Goal: Task Accomplishment & Management: Use online tool/utility

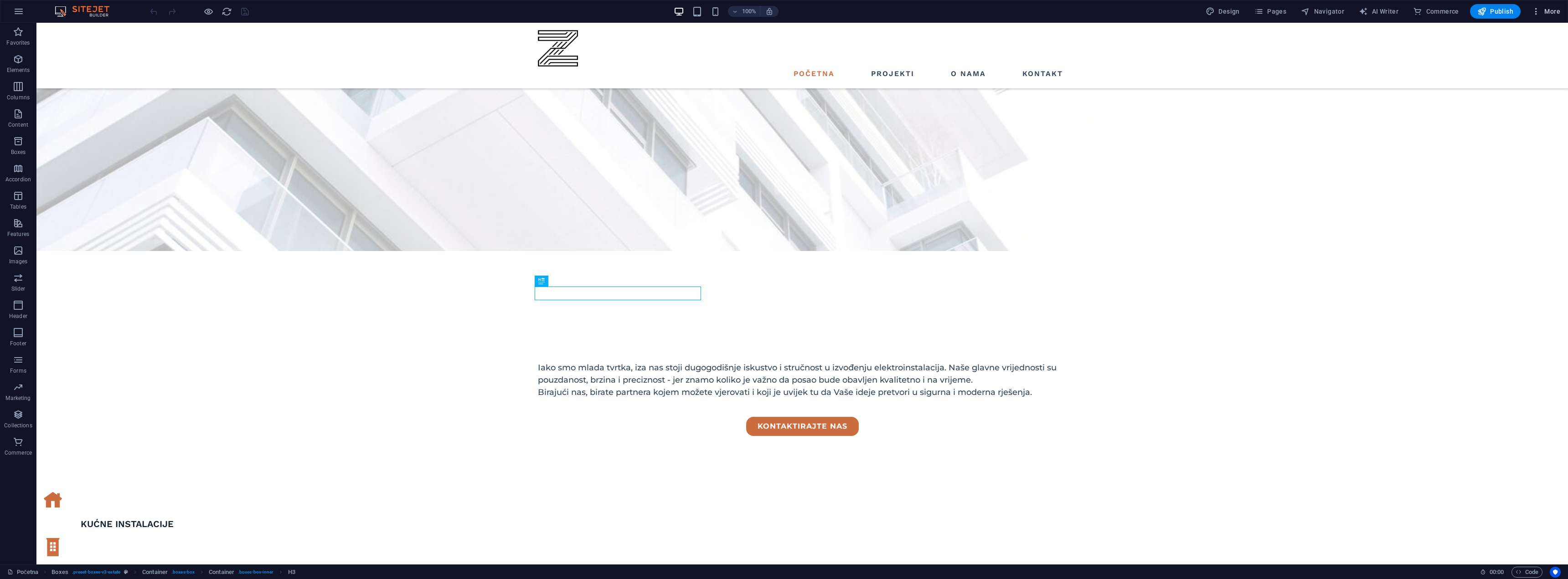
click at [1543, 12] on span "More" at bounding box center [1545, 11] width 29 height 9
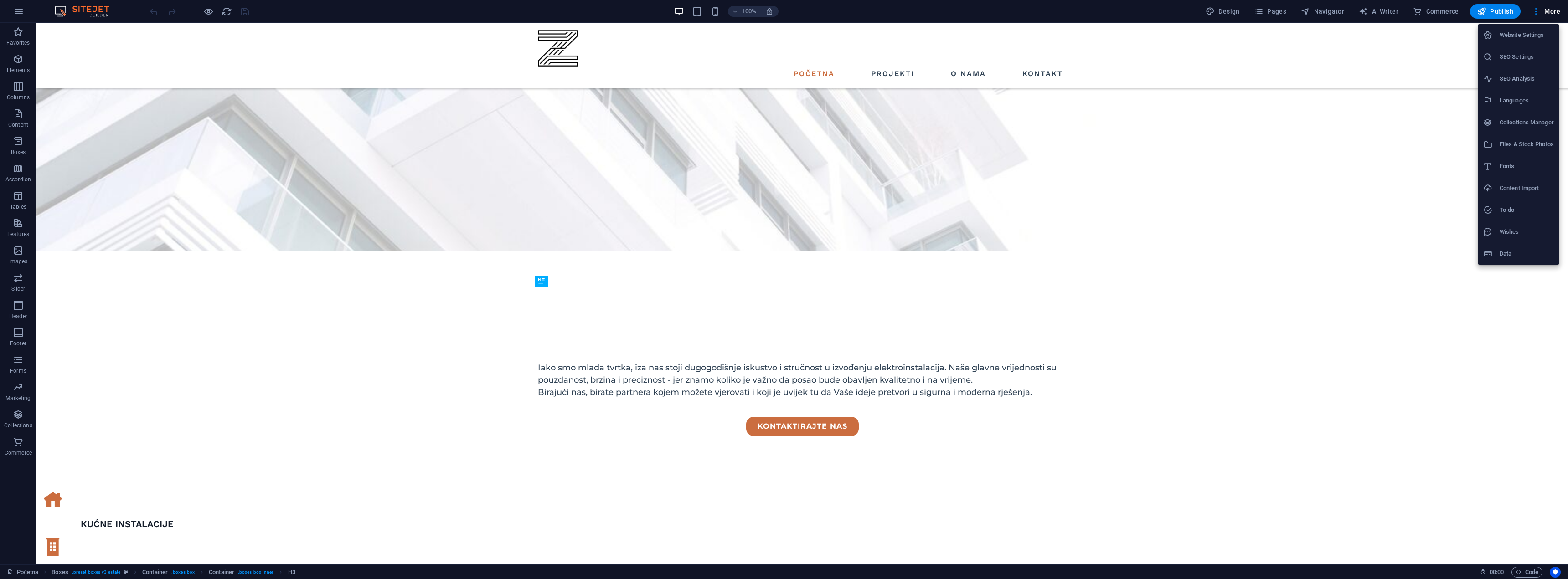
click at [1524, 39] on h6 "Website Settings" at bounding box center [1527, 35] width 54 height 11
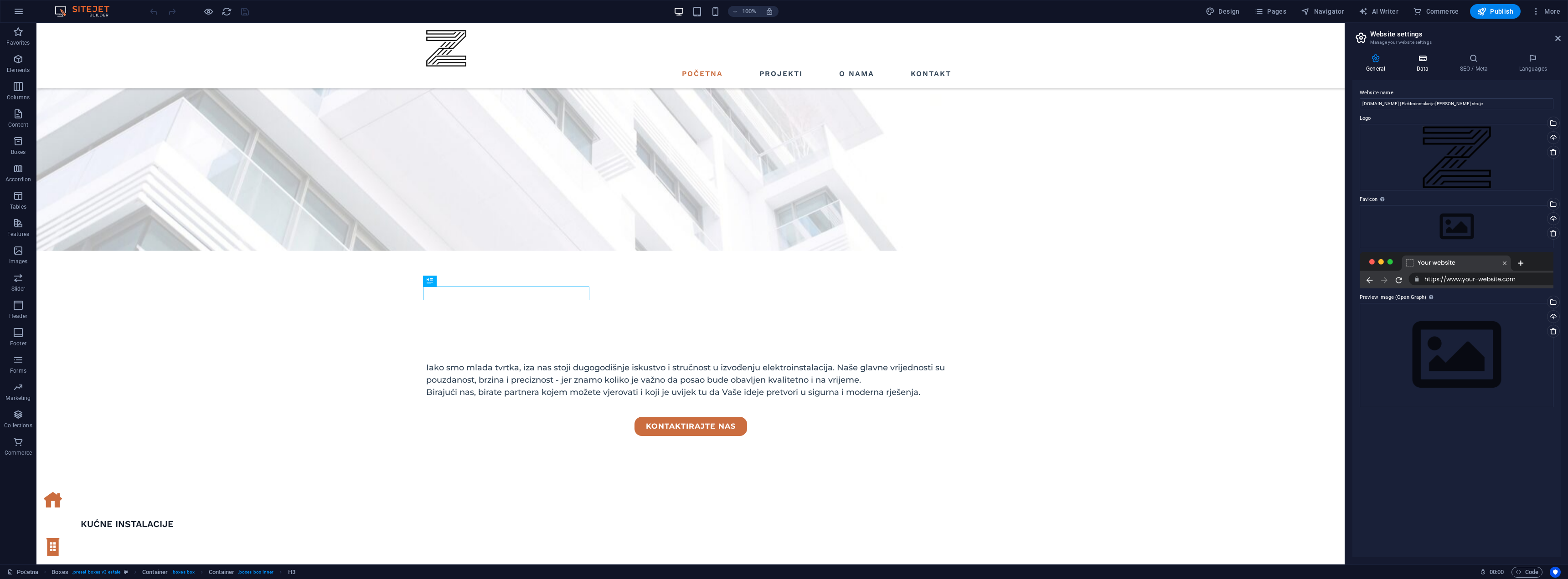
click at [1427, 58] on icon at bounding box center [1422, 58] width 40 height 9
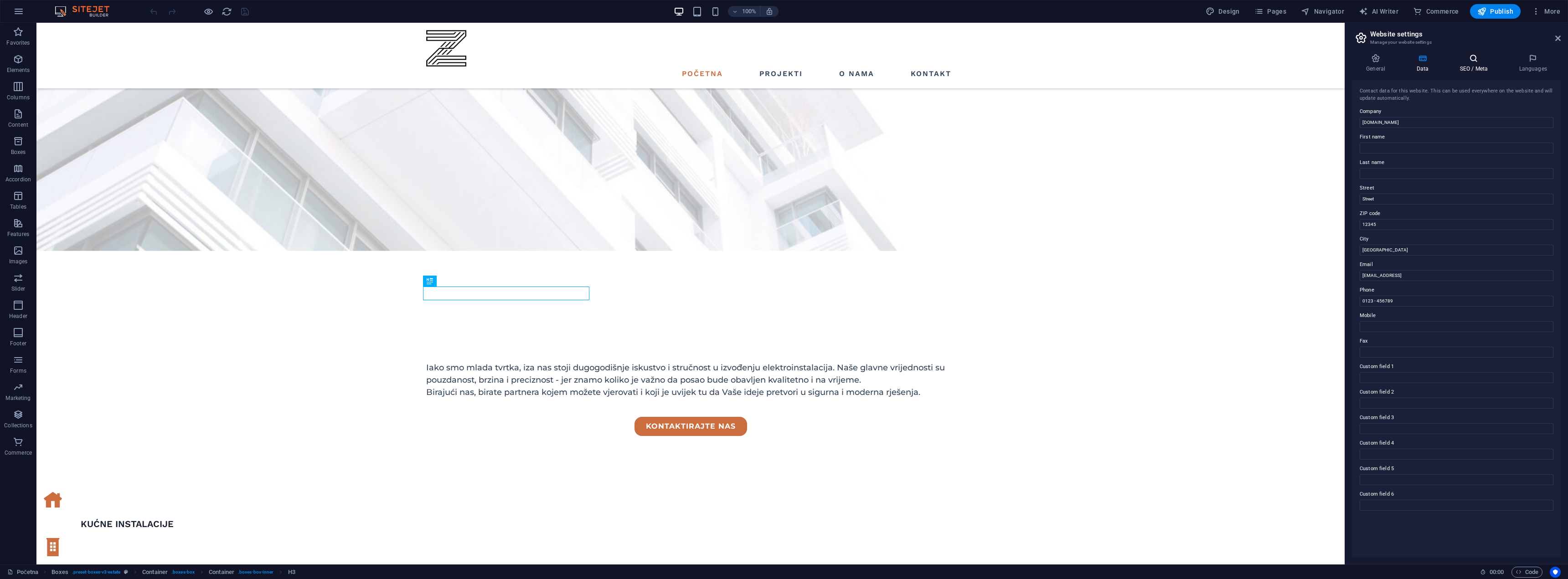
click at [1466, 60] on icon at bounding box center [1473, 58] width 55 height 9
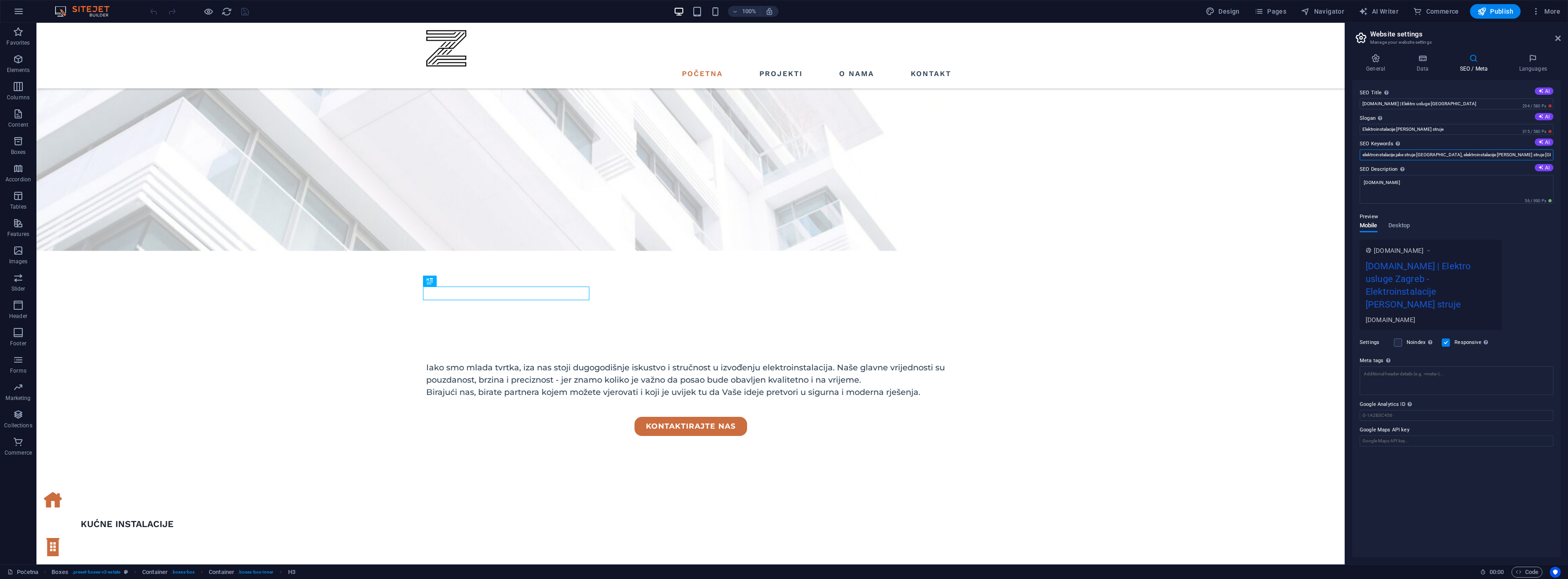
click at [1363, 155] on input "elektroinstalacije jake struje [GEOGRAPHIC_DATA], elektroinstalacije [PERSON_NA…" at bounding box center [1457, 155] width 194 height 11
type input "elektricar, električar, strujić, strujic, električar [GEOGRAPHIC_DATA], elektri…"
click at [1471, 221] on div "Preview" at bounding box center [1457, 217] width 194 height 11
click at [1424, 62] on icon at bounding box center [1422, 58] width 40 height 9
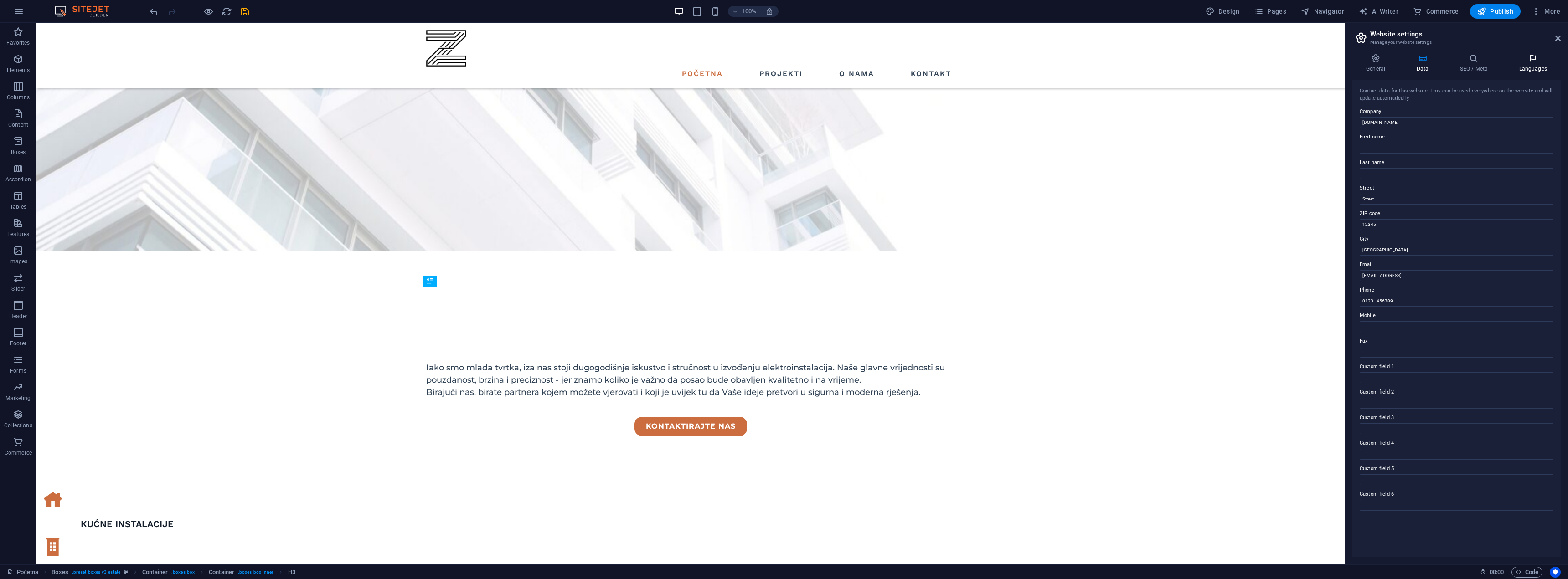
click at [1542, 61] on icon at bounding box center [1533, 58] width 55 height 9
click at [1373, 55] on icon at bounding box center [1376, 58] width 46 height 9
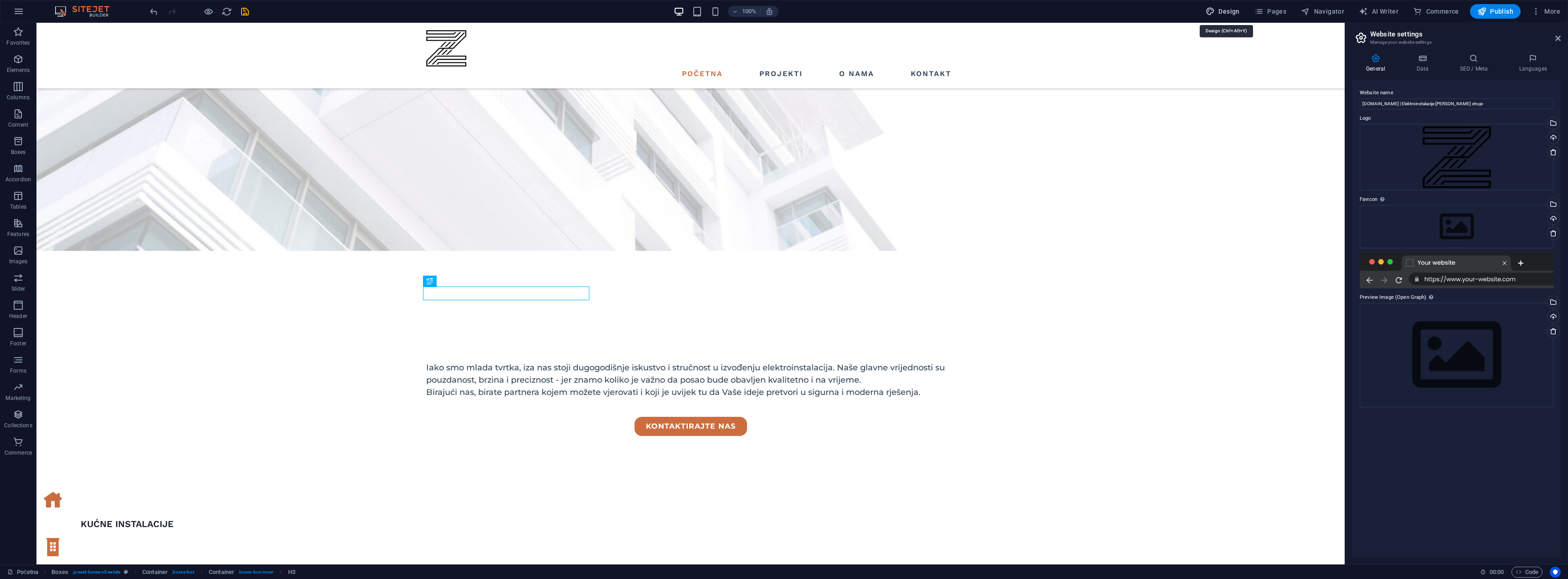
click at [1240, 10] on span "Design" at bounding box center [1223, 11] width 34 height 9
select select "px"
select select "500"
select select "px"
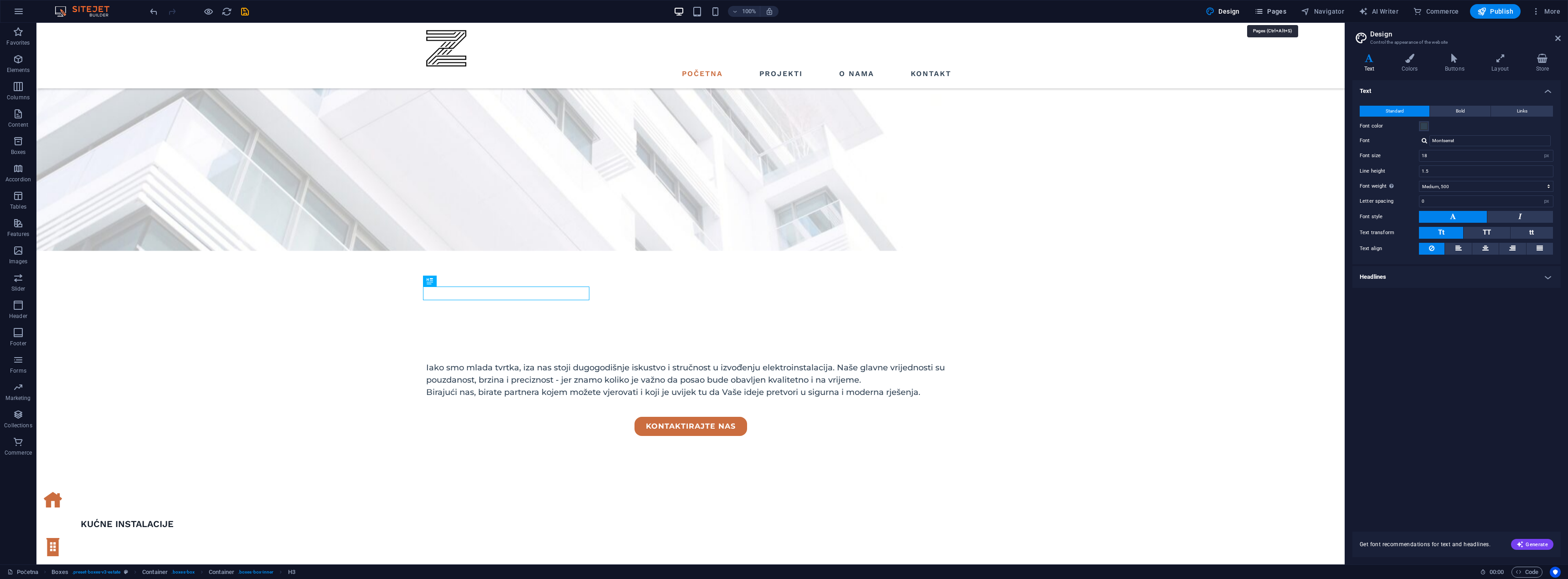
click at [1282, 10] on span "Pages" at bounding box center [1270, 11] width 32 height 9
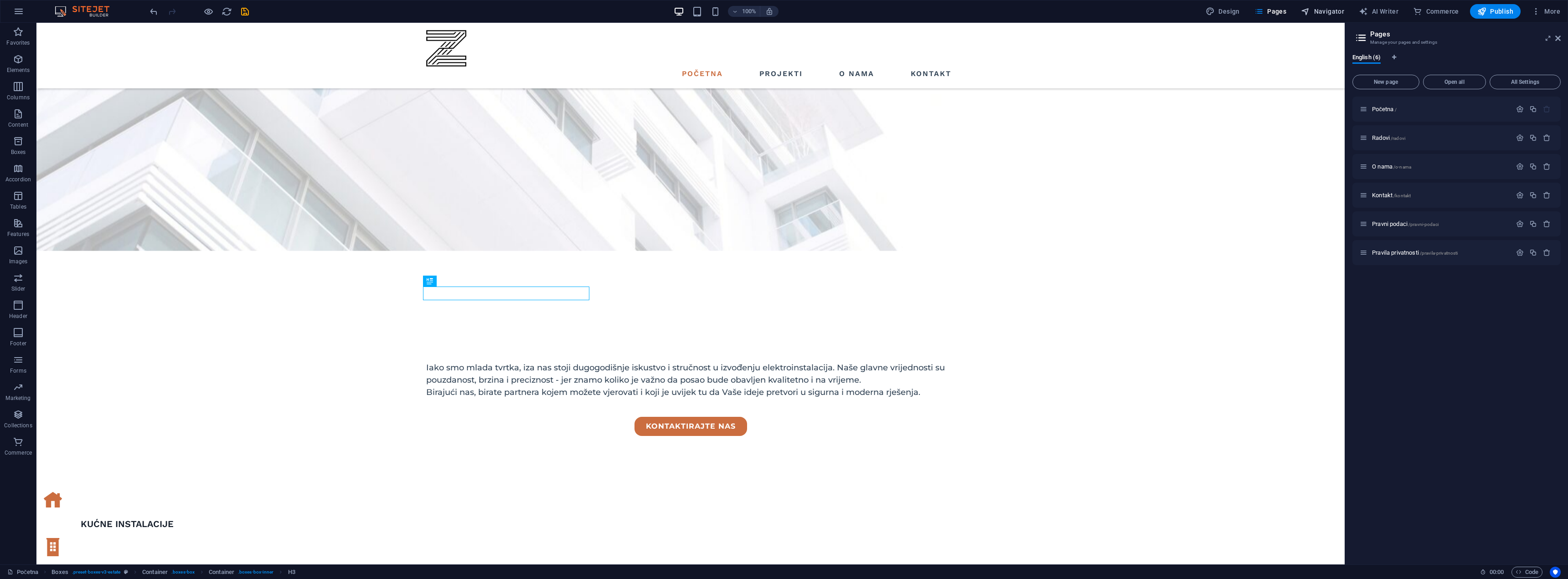
click at [1324, 9] on span "Navigator" at bounding box center [1322, 11] width 43 height 9
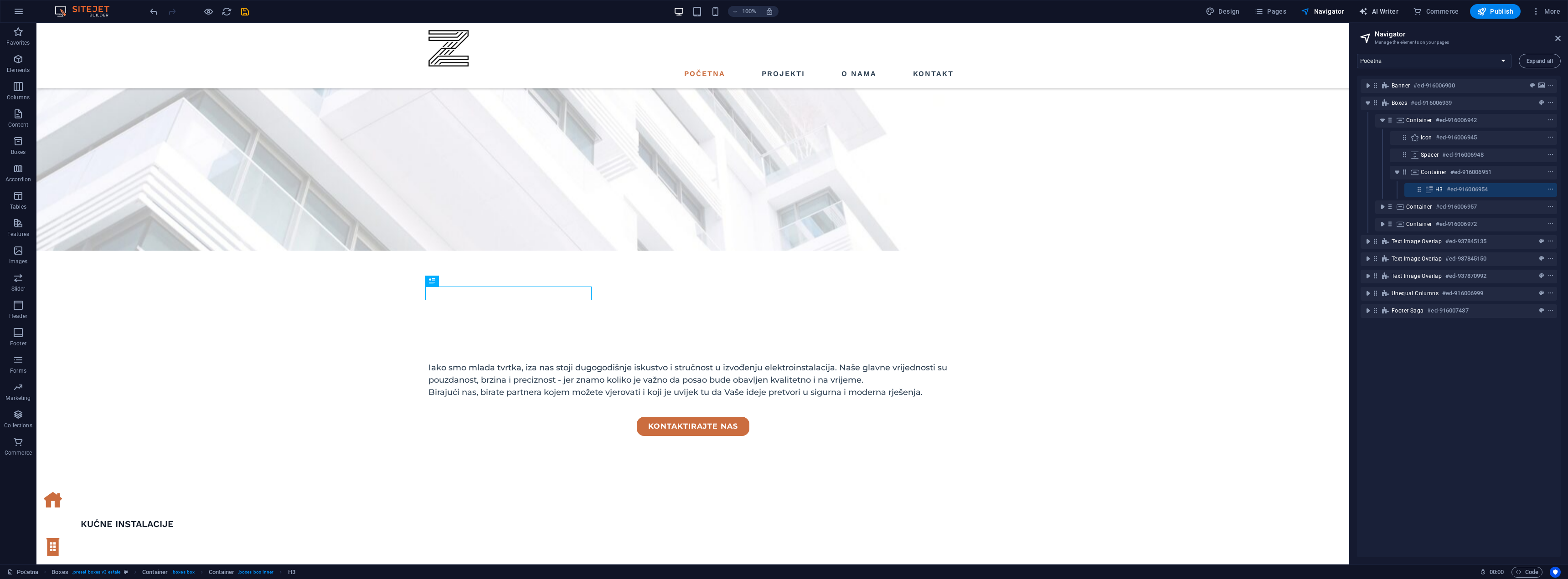
click at [1368, 5] on button "AI Writer" at bounding box center [1378, 12] width 47 height 15
select select "English"
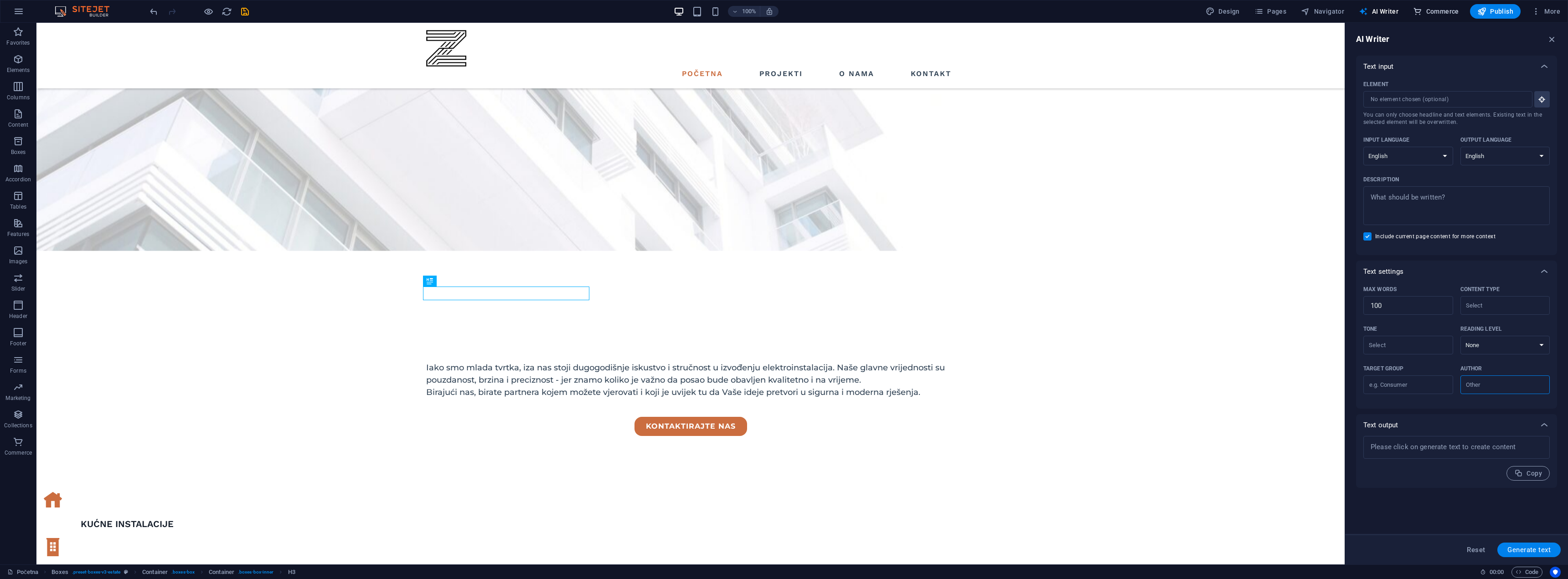
click at [1436, 15] on span "Commerce" at bounding box center [1436, 11] width 46 height 9
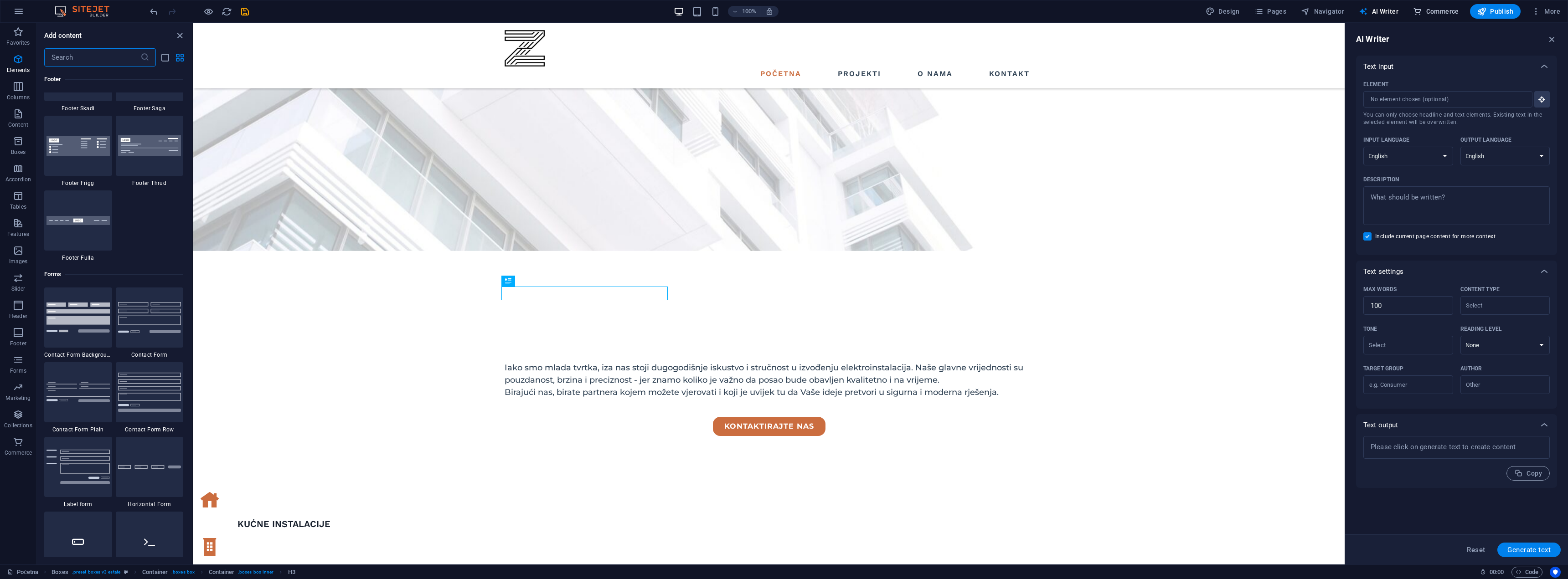
scroll to position [8777, 0]
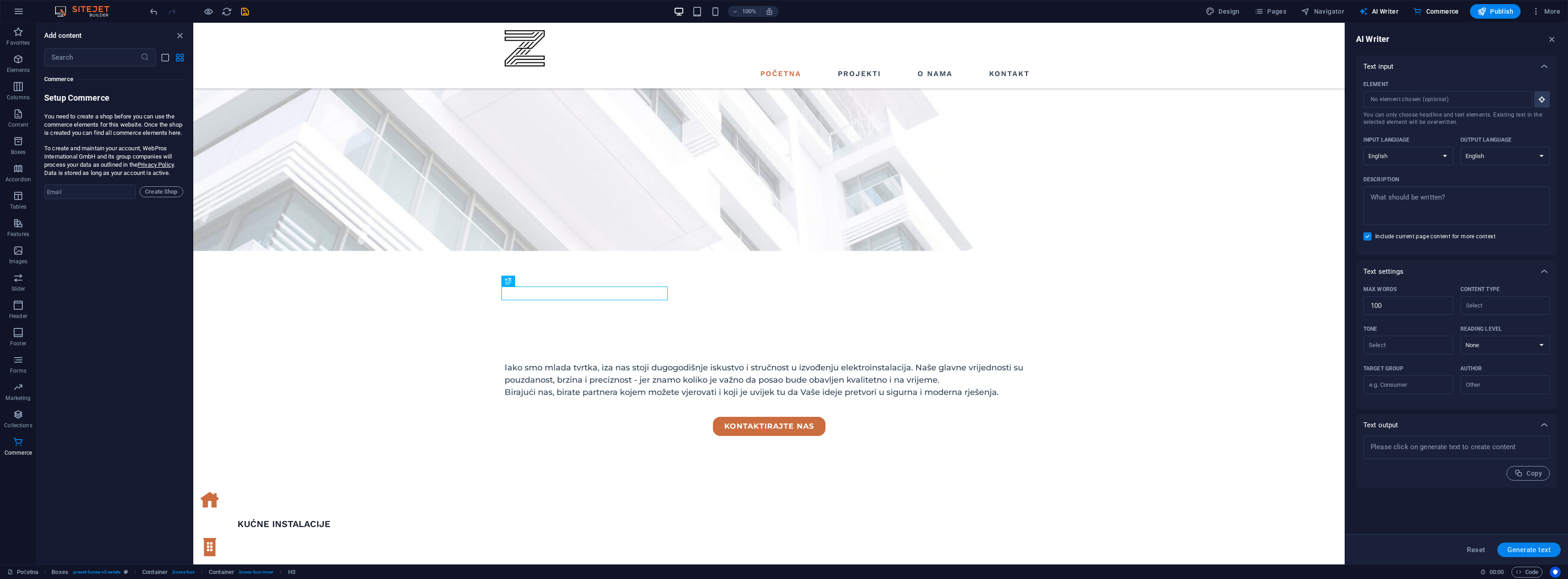
click at [1251, 12] on div "Design Pages Navigator AI Writer Commerce Publish More" at bounding box center [1383, 12] width 362 height 15
click at [1231, 10] on span "Design" at bounding box center [1223, 11] width 34 height 9
select select "px"
select select "500"
select select "px"
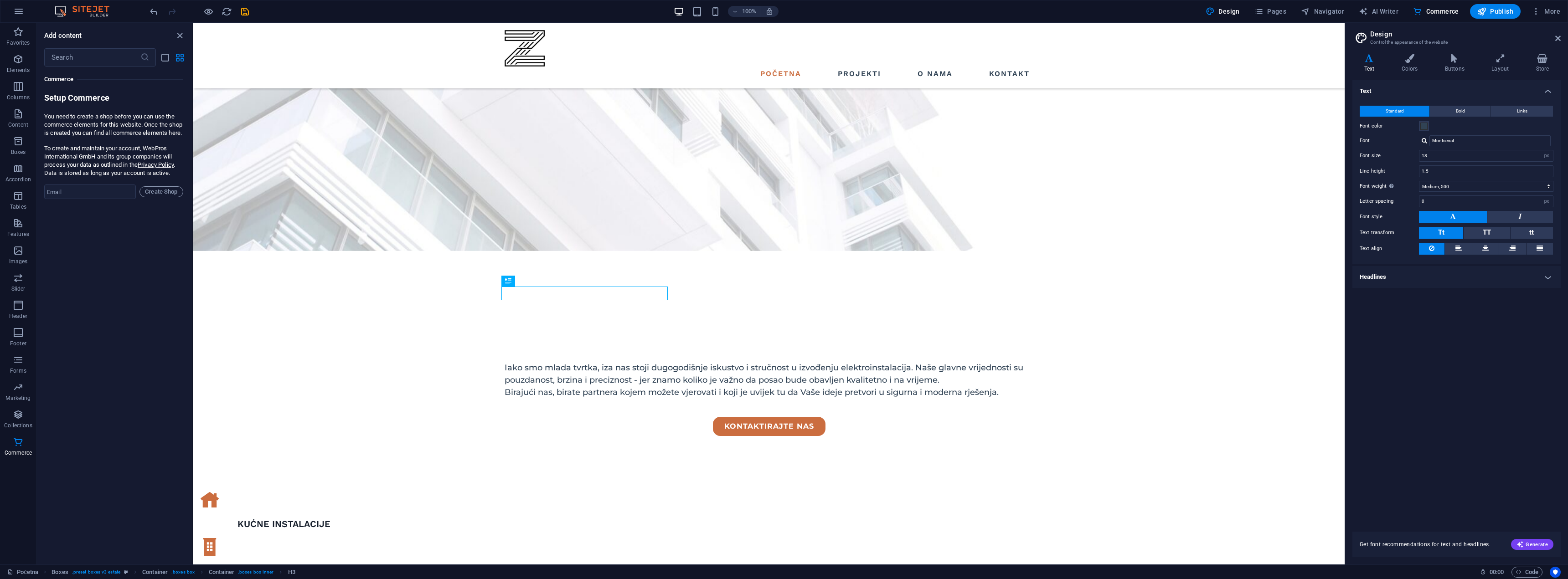
click at [1474, 398] on div "Text Standard Bold Links Font color Font Montserrat Font size 18 rem px Line he…" at bounding box center [1457, 300] width 208 height 440
click at [1521, 574] on icon "button" at bounding box center [1519, 572] width 6 height 6
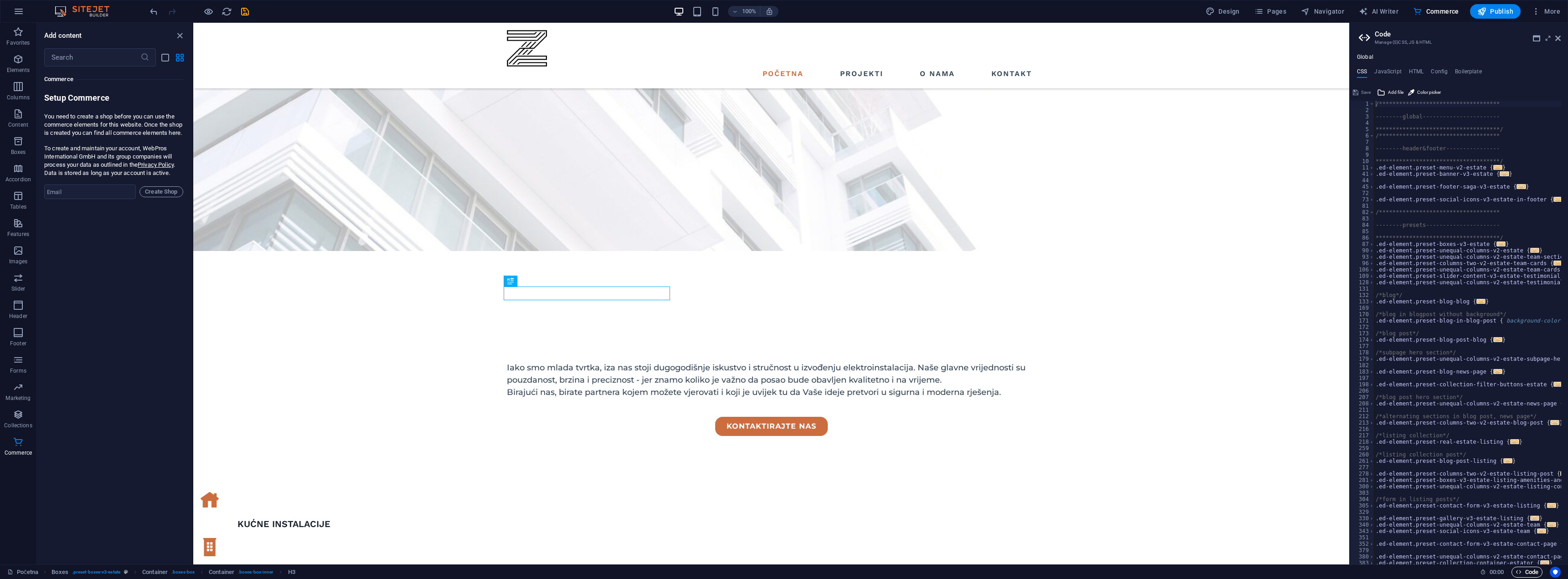
click at [1521, 574] on icon "button" at bounding box center [1519, 572] width 6 height 6
click at [1555, 37] on h2 "Code" at bounding box center [1468, 33] width 186 height 8
click at [1556, 37] on icon at bounding box center [1558, 38] width 5 height 7
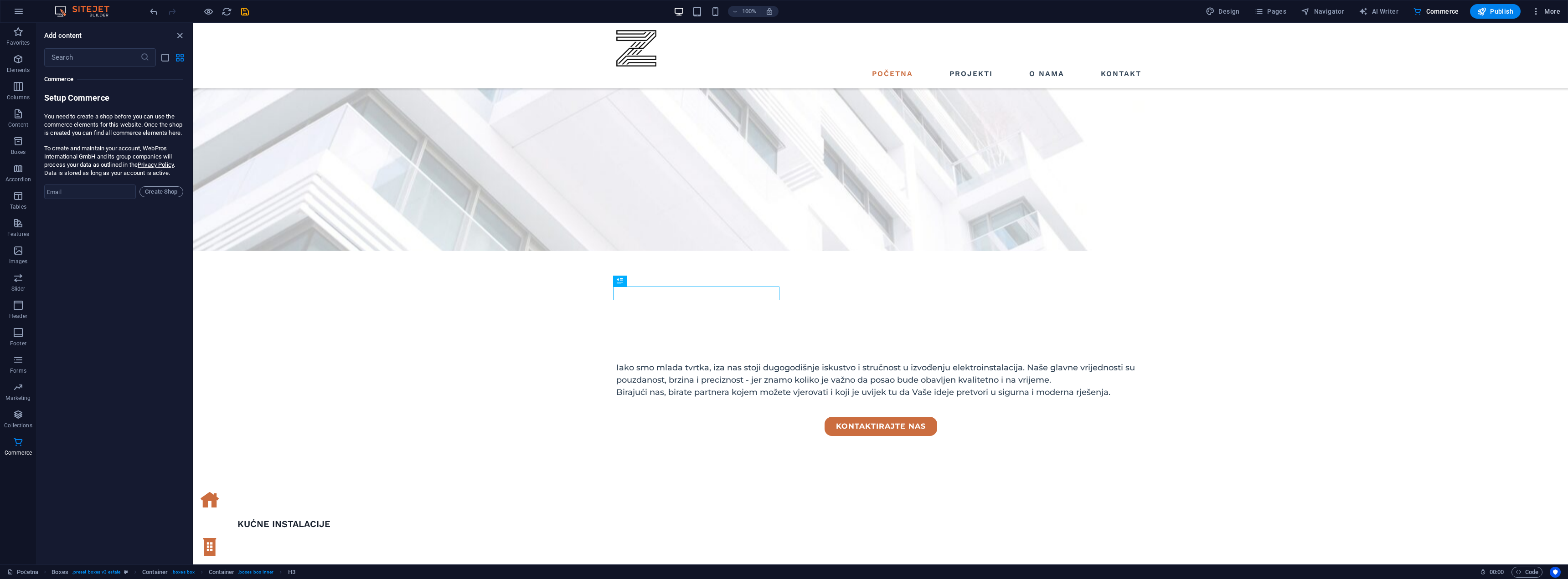
click at [1548, 14] on span "More" at bounding box center [1545, 11] width 29 height 9
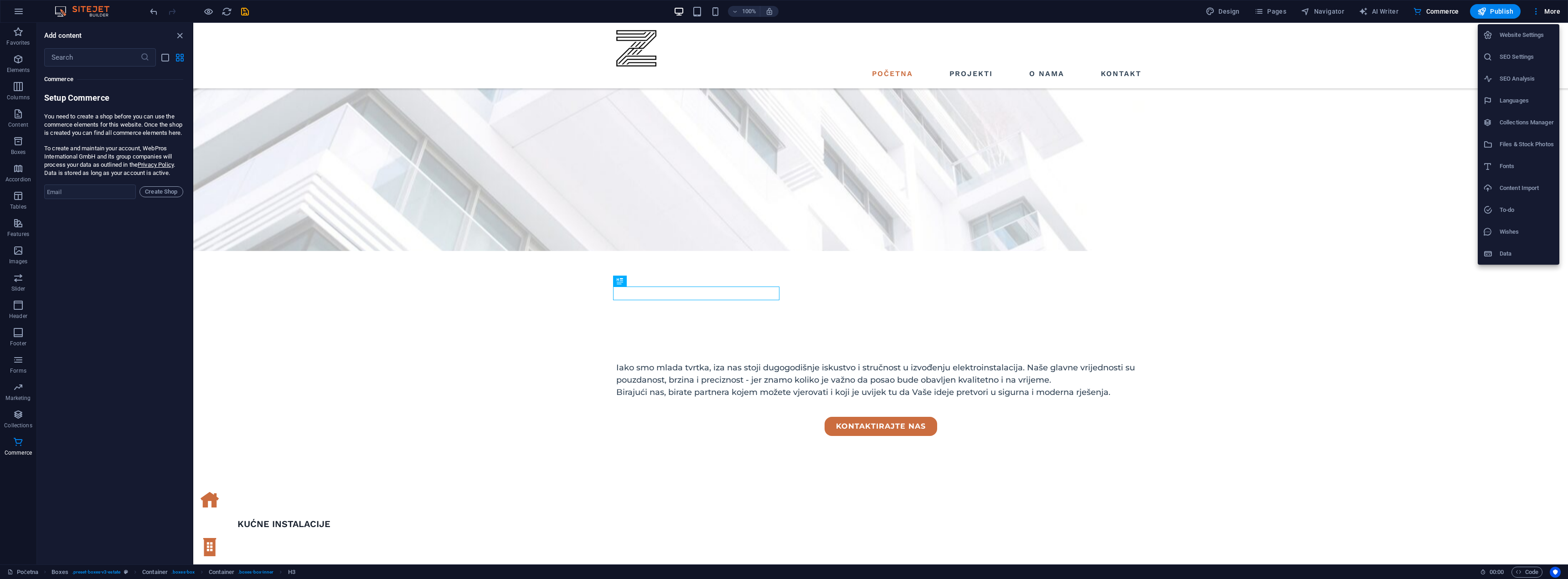
click at [1524, 80] on h6 "SEO Analysis" at bounding box center [1527, 79] width 54 height 11
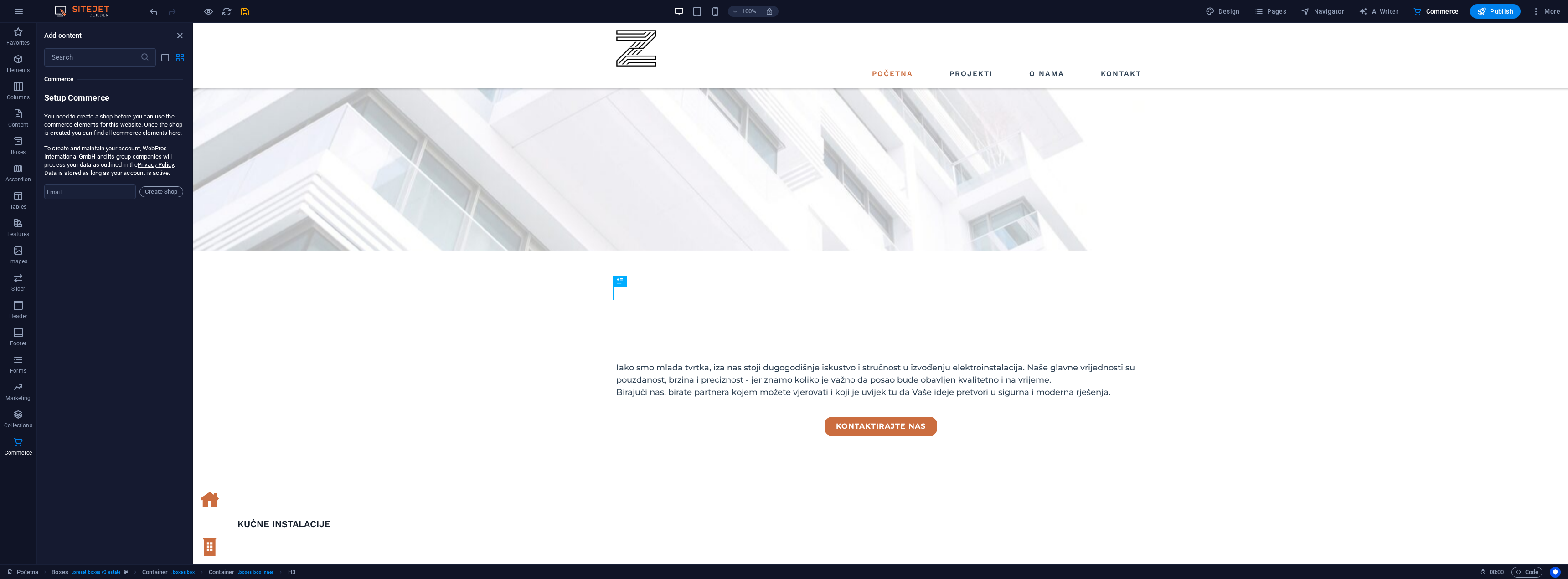
select select "[DOMAIN_NAME]"
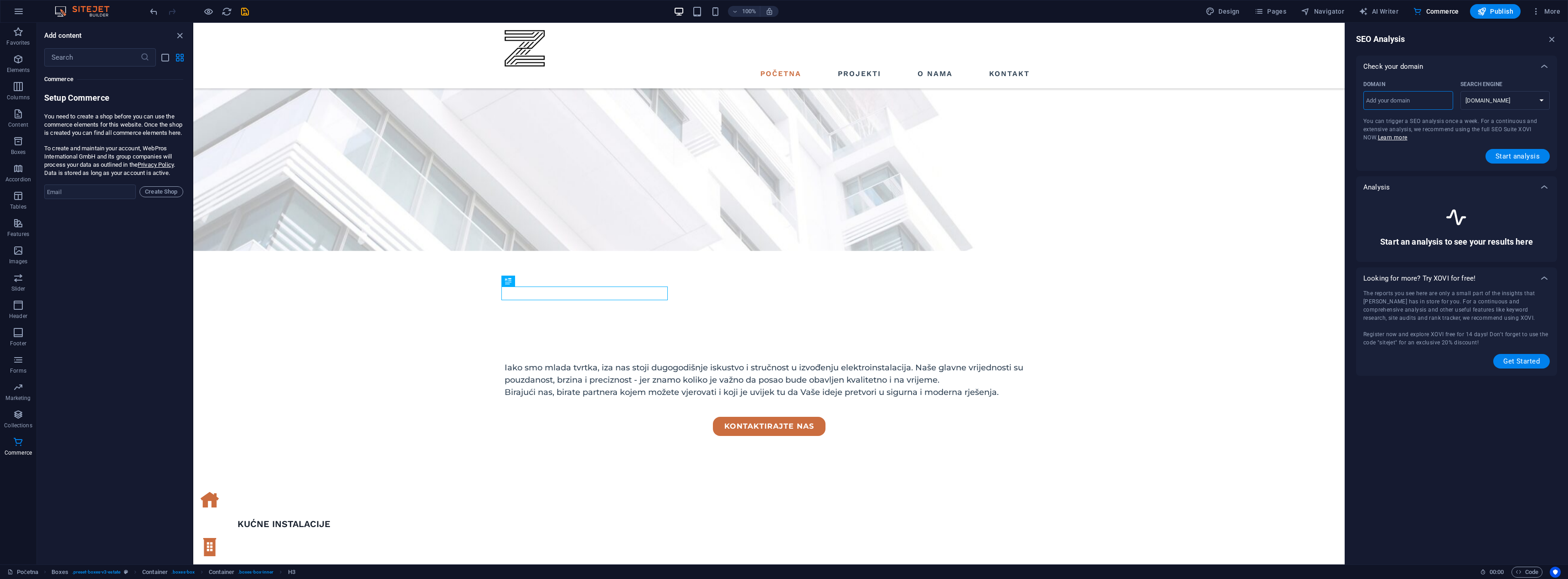
click at [1426, 105] on input "Domain ​" at bounding box center [1409, 101] width 90 height 15
type input "[DOMAIN_NAME]"
click at [1500, 161] on button "Start analysis" at bounding box center [1517, 156] width 65 height 15
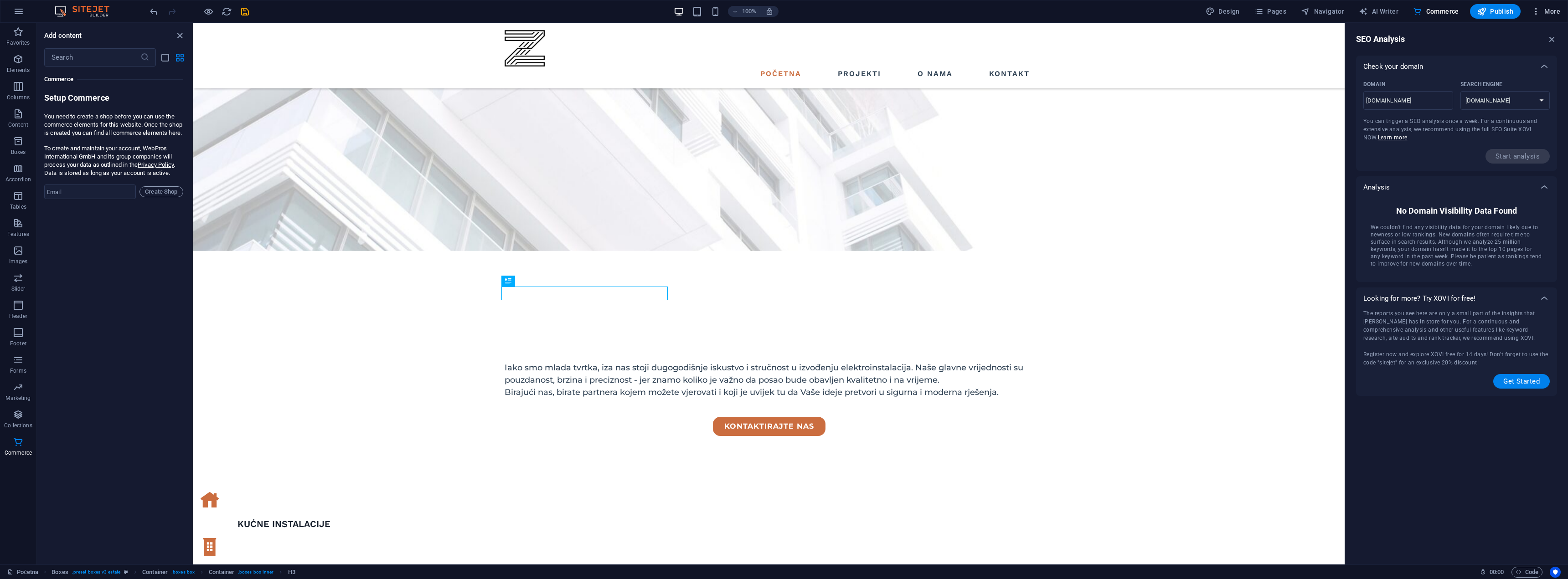
click at [1547, 13] on span "More" at bounding box center [1545, 11] width 29 height 9
click at [1505, 206] on h6 "To-do" at bounding box center [1527, 210] width 54 height 11
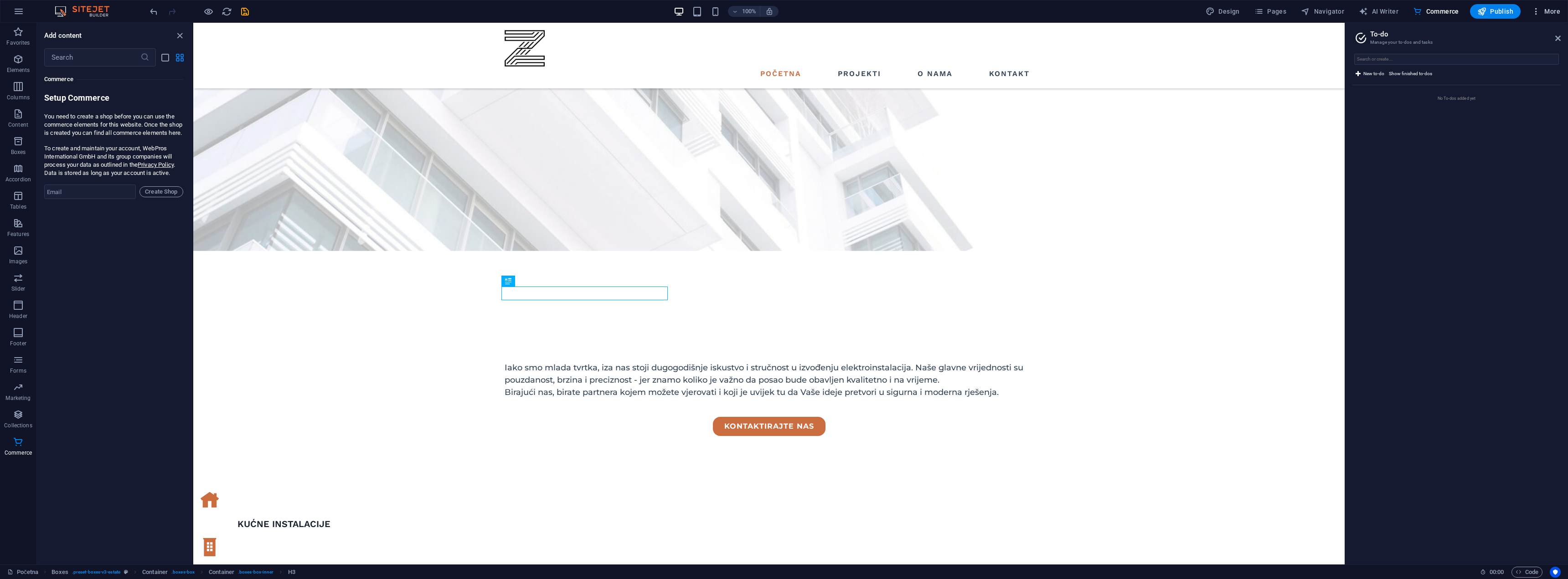
click at [1546, 16] on button "More" at bounding box center [1545, 12] width 36 height 15
click at [1511, 233] on h6 "Wishes" at bounding box center [1527, 232] width 54 height 11
click at [1539, 9] on icon "button" at bounding box center [1536, 11] width 9 height 9
click at [1494, 251] on div at bounding box center [1491, 254] width 16 height 9
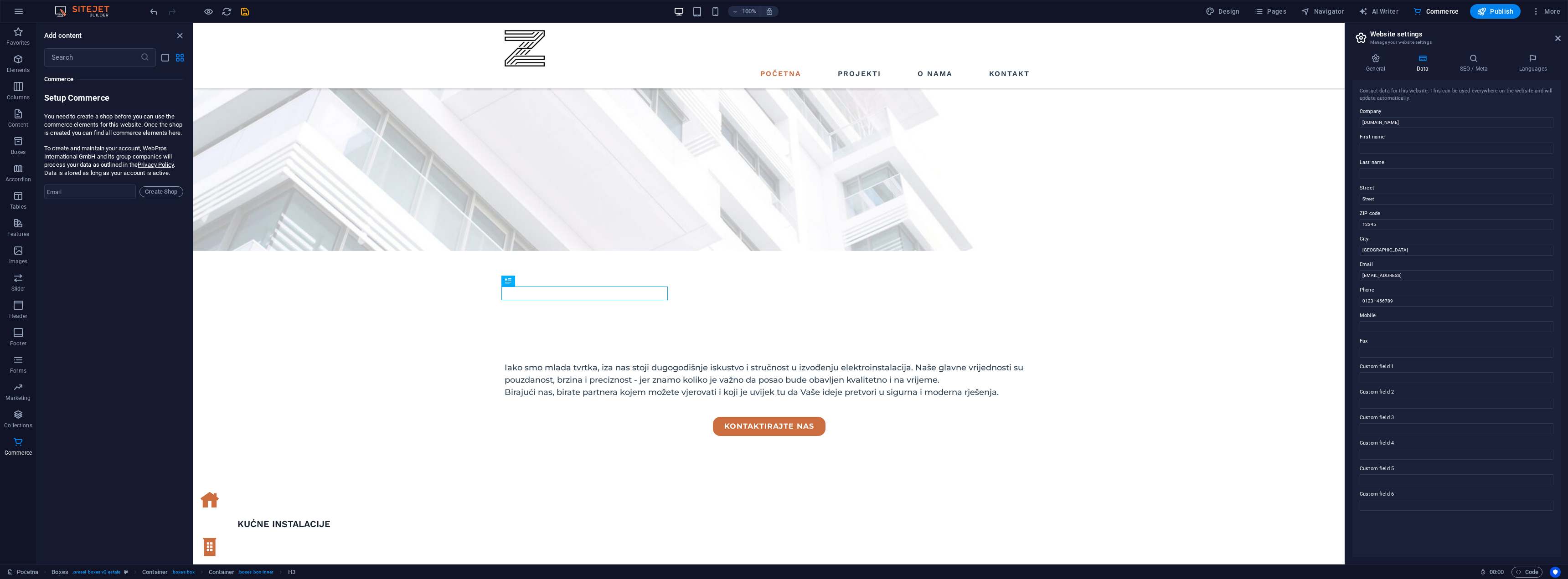
click at [1567, 43] on aside "Website settings Manage your website settings General Data SEO / Meta Languages…" at bounding box center [1456, 293] width 223 height 541
click at [1563, 40] on aside "Website settings Manage your website settings General Data SEO / Meta Languages…" at bounding box center [1456, 293] width 223 height 541
click at [1558, 37] on icon at bounding box center [1558, 38] width 5 height 7
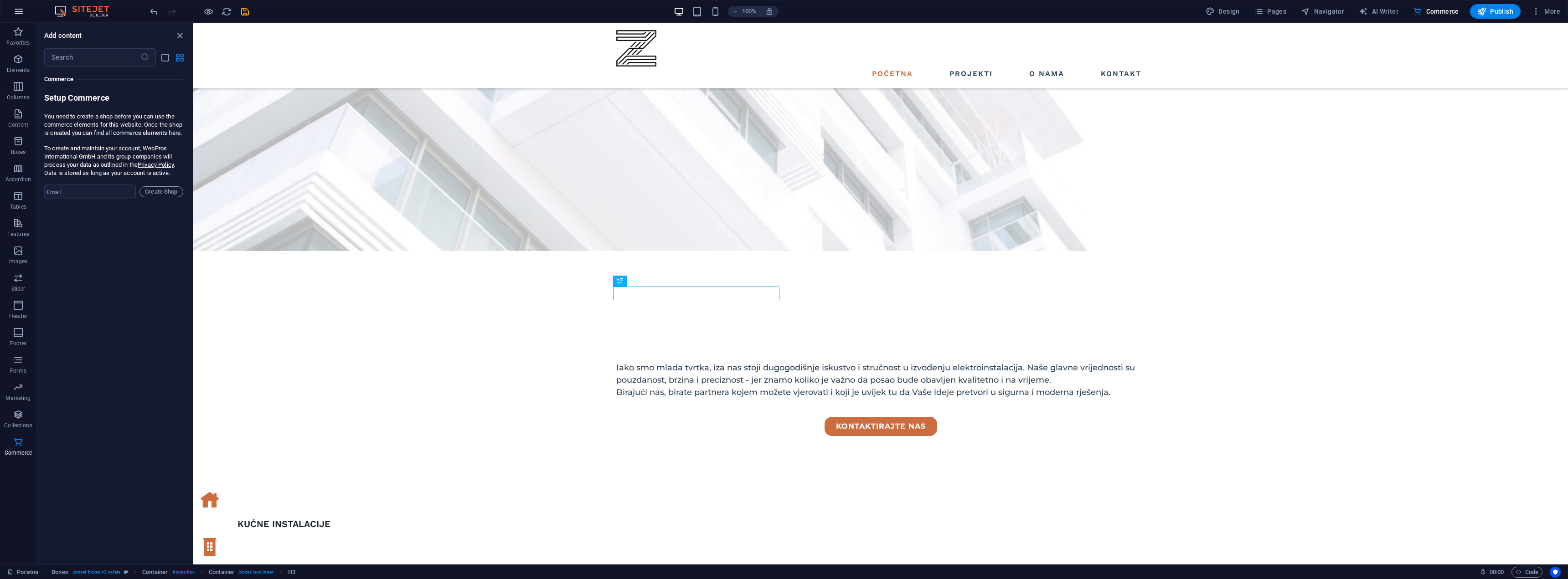
click at [12, 10] on button "button" at bounding box center [19, 12] width 22 height 22
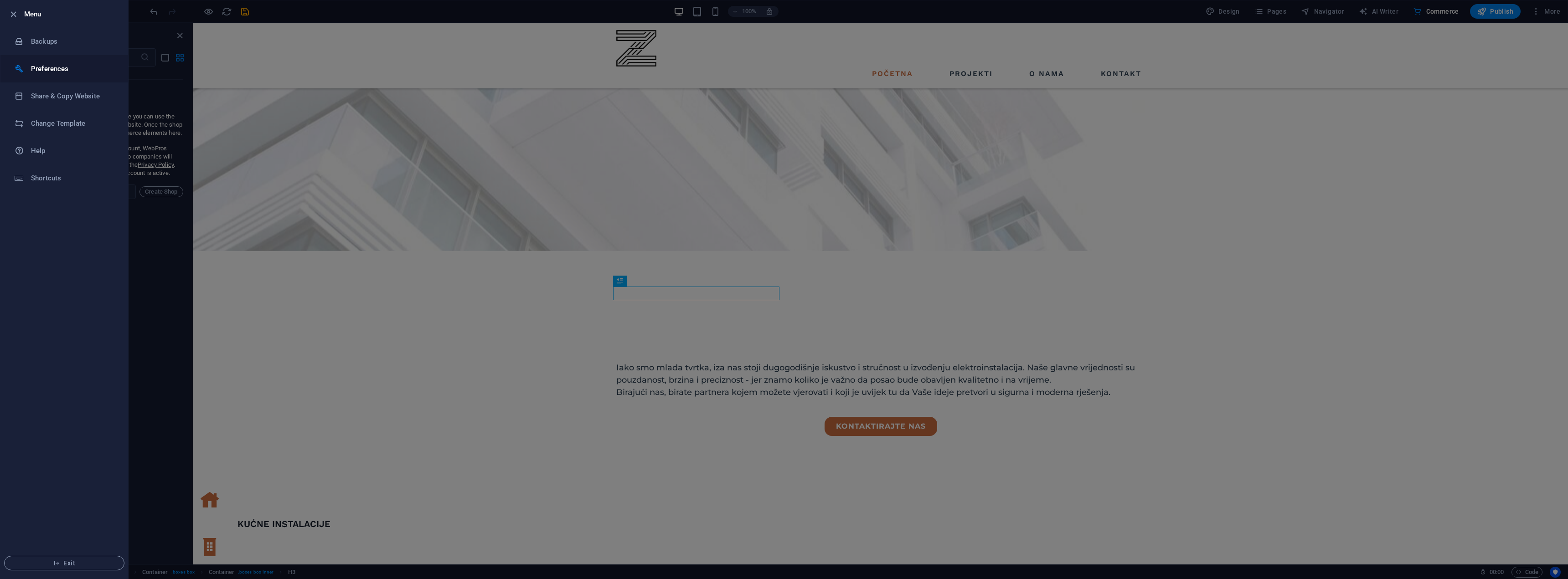
click at [41, 68] on h6 "Preferences" at bounding box center [73, 69] width 85 height 11
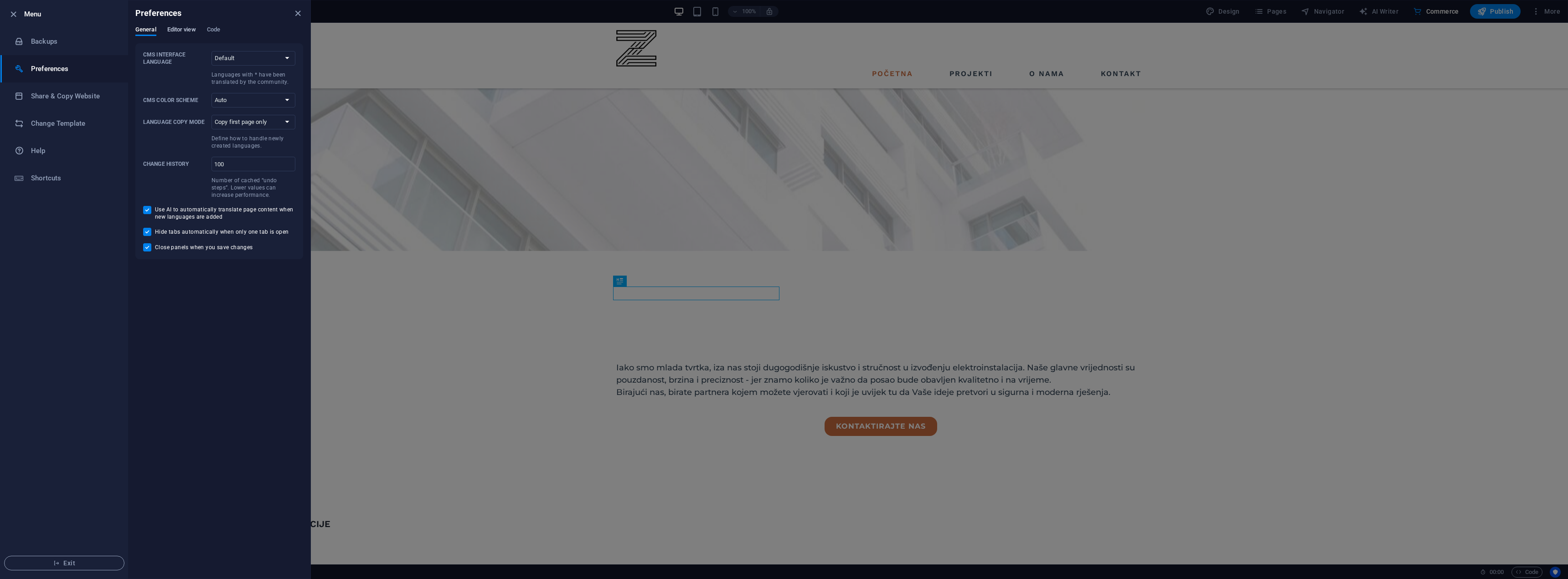
click at [191, 35] on button "Editor view" at bounding box center [181, 31] width 29 height 10
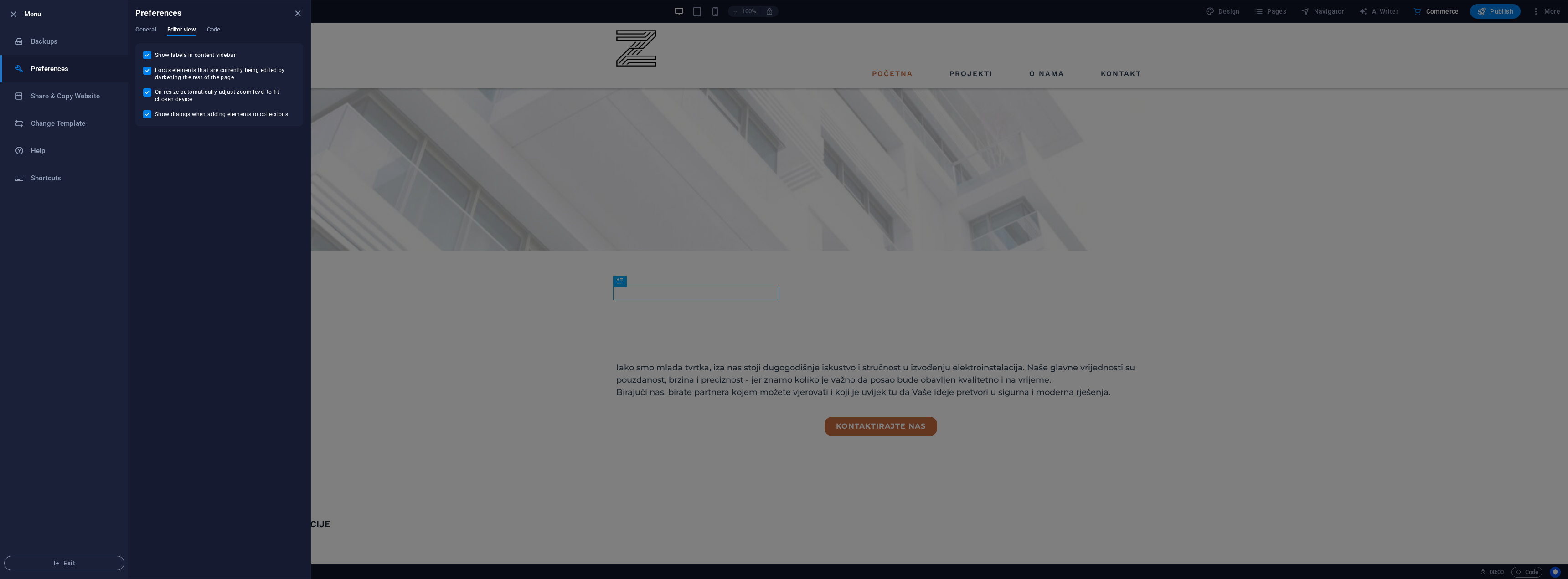
click at [161, 33] on div "General Editor view Code" at bounding box center [219, 35] width 168 height 17
click at [155, 32] on span "General" at bounding box center [145, 30] width 21 height 13
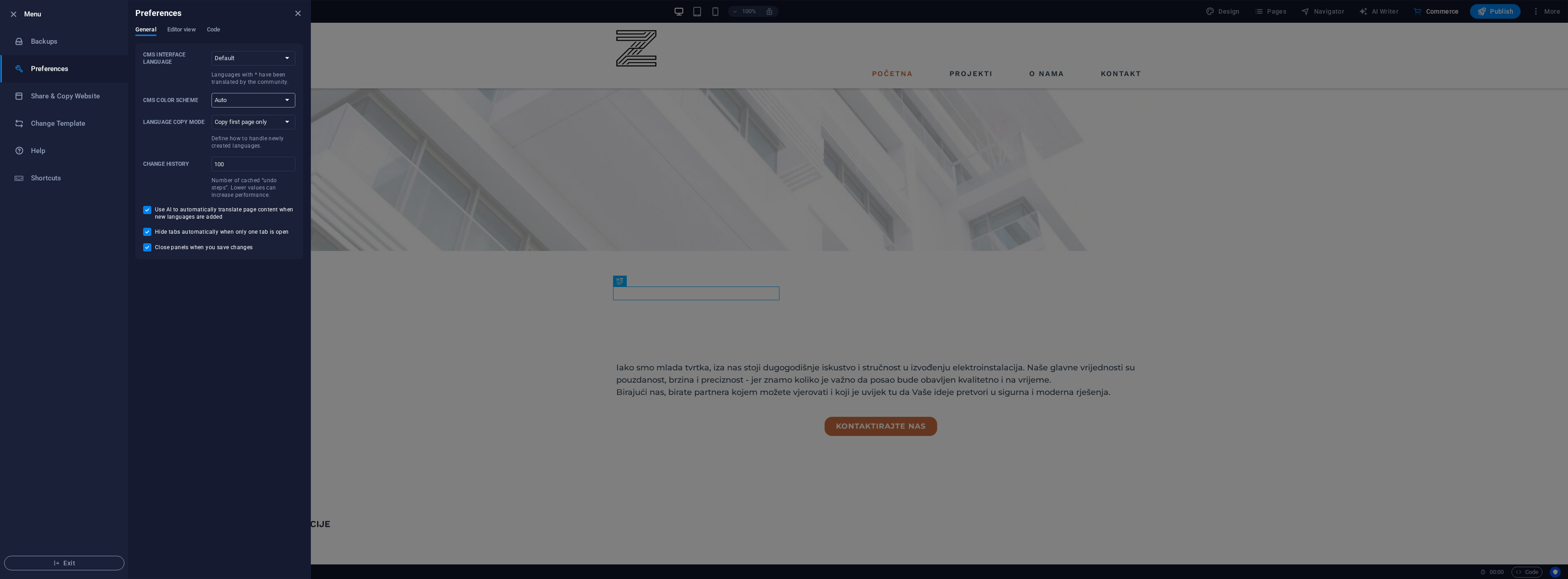
click at [261, 100] on select "Auto Dark Light" at bounding box center [253, 100] width 84 height 15
click at [61, 90] on li "Share & Copy Website" at bounding box center [65, 96] width 128 height 27
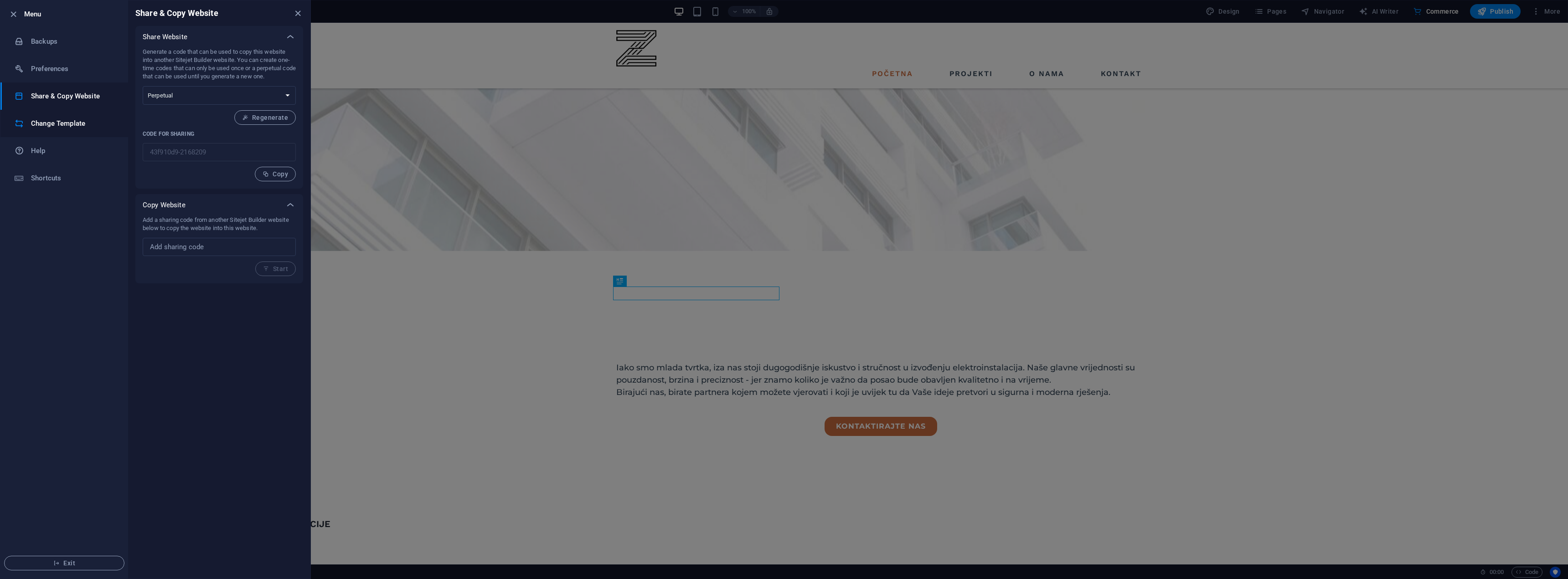
click at [49, 125] on h6 "Change Template" at bounding box center [73, 123] width 85 height 11
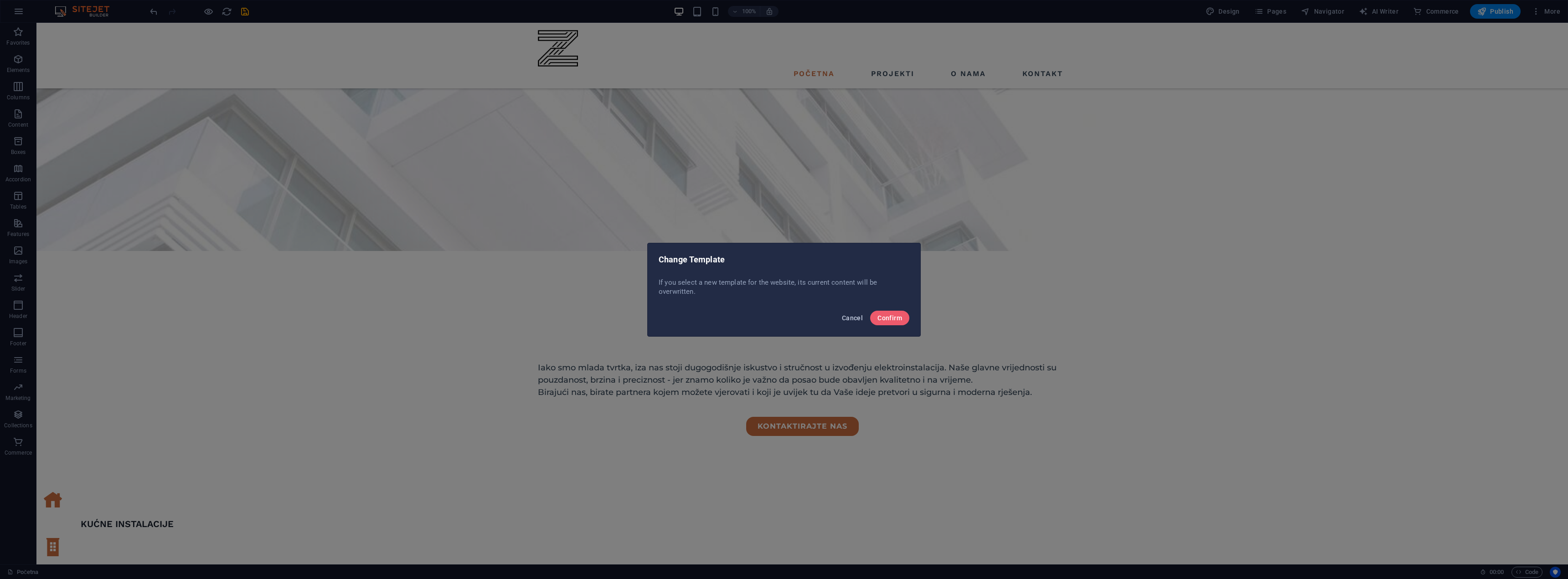
click at [856, 317] on span "Cancel" at bounding box center [852, 318] width 21 height 7
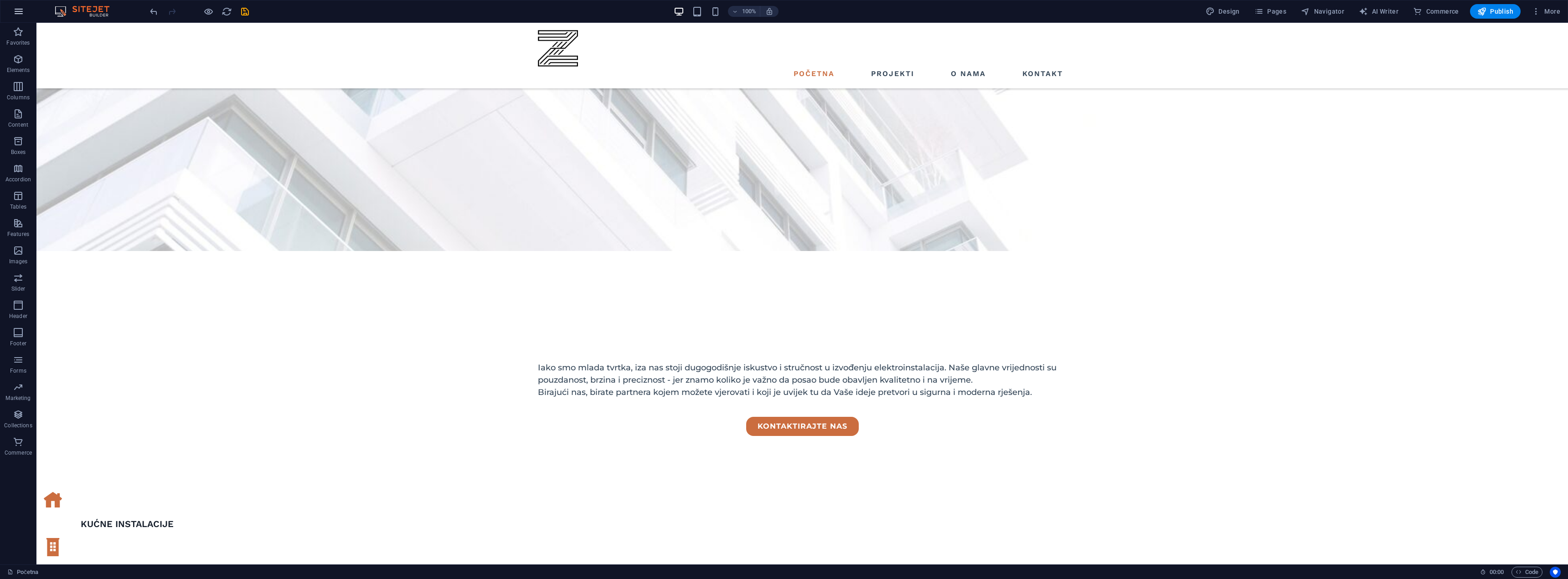
click at [18, 17] on button "button" at bounding box center [19, 12] width 22 height 22
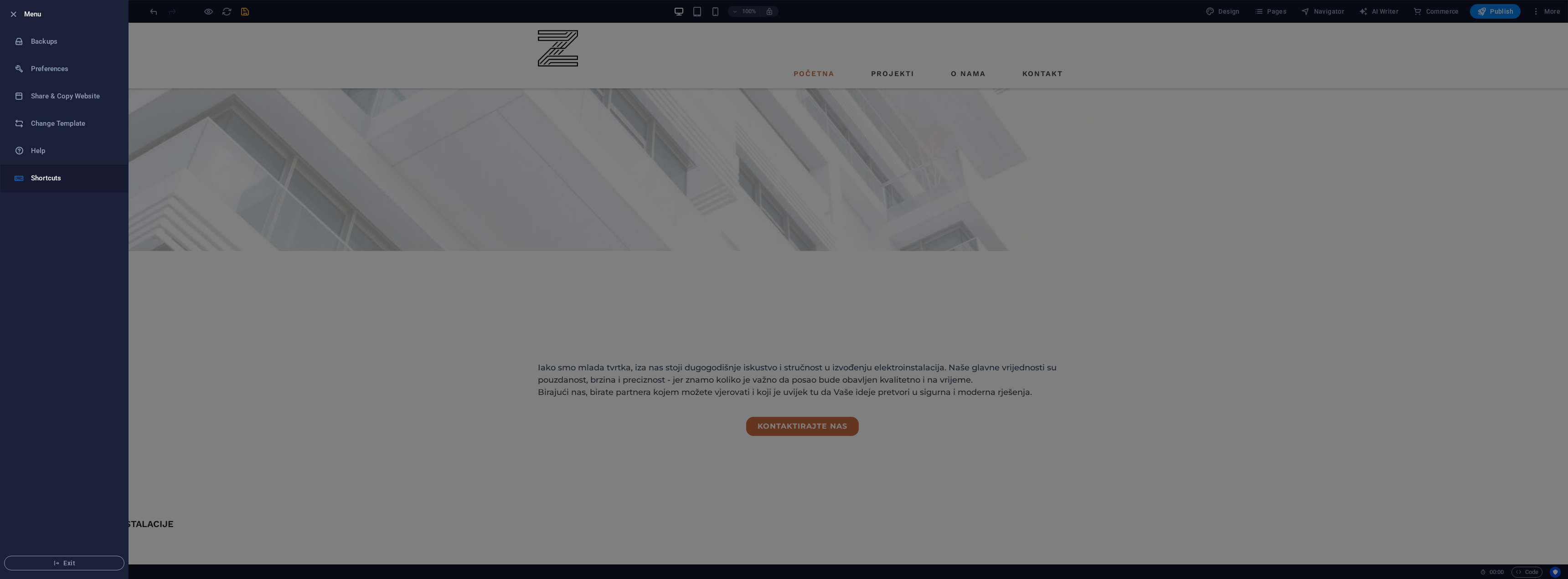
click at [46, 172] on li "Shortcuts" at bounding box center [65, 178] width 128 height 27
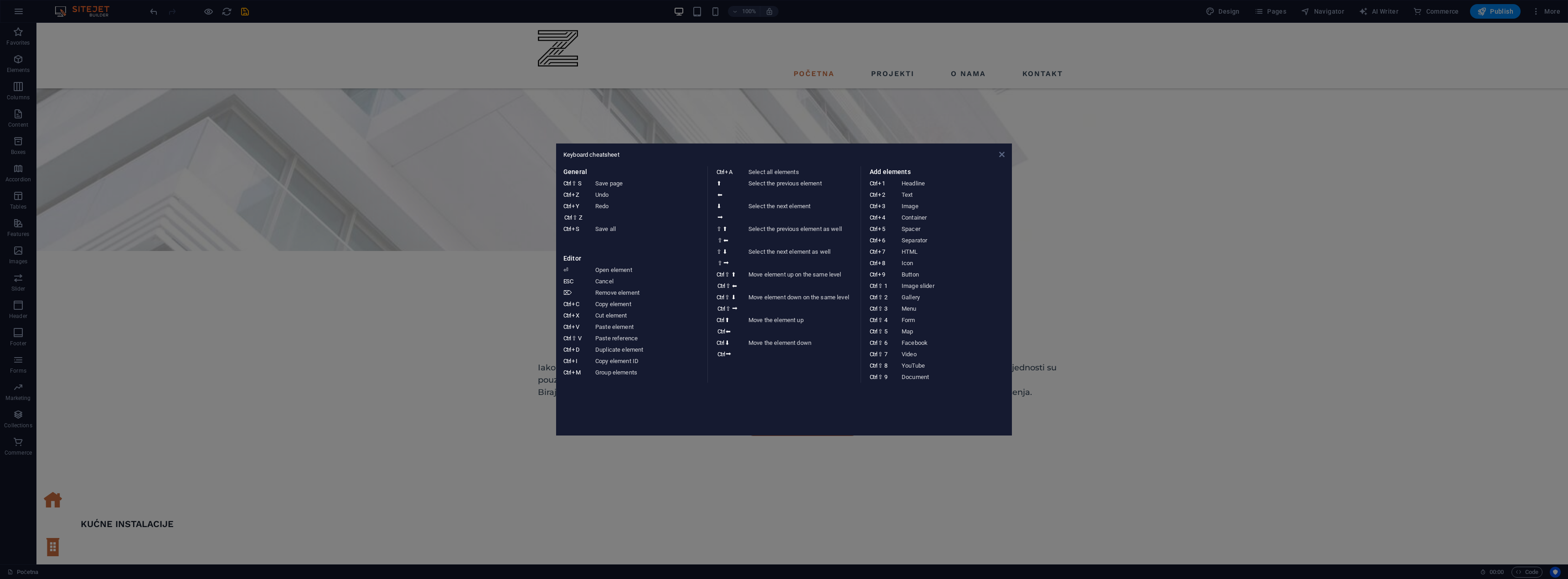
click at [1001, 153] on icon at bounding box center [1001, 154] width 5 height 7
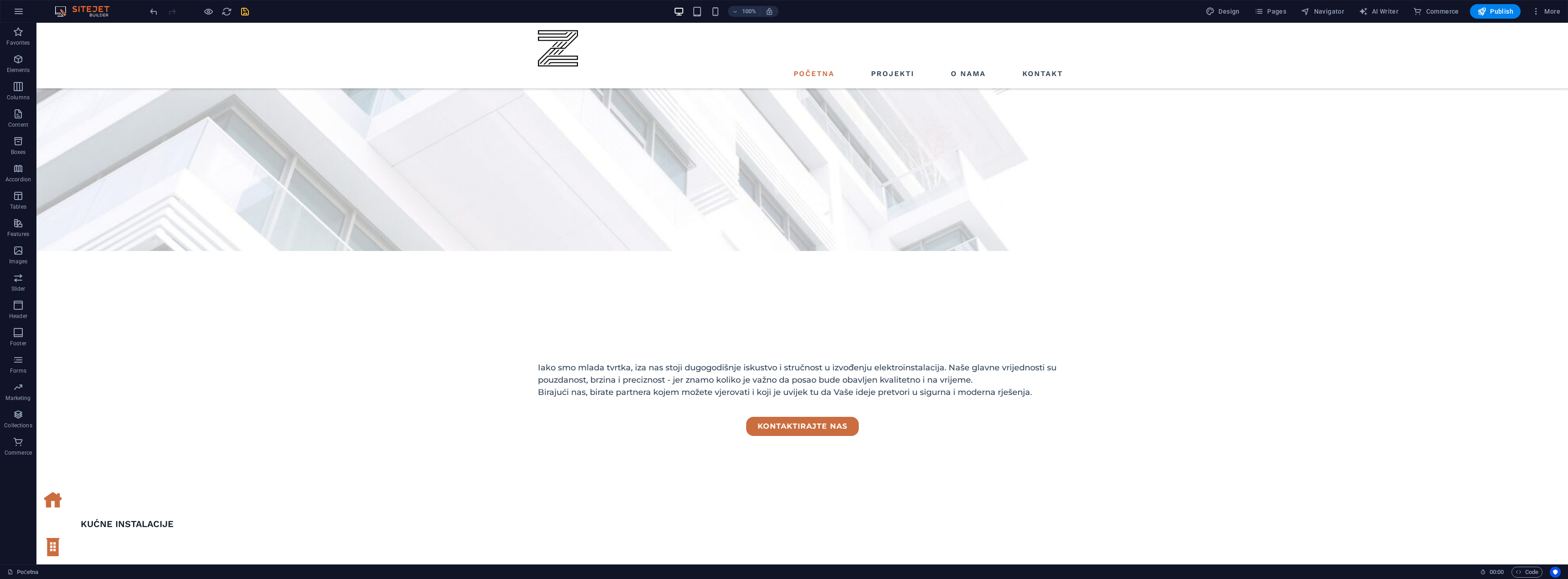
click at [247, 10] on icon "save" at bounding box center [245, 11] width 10 height 10
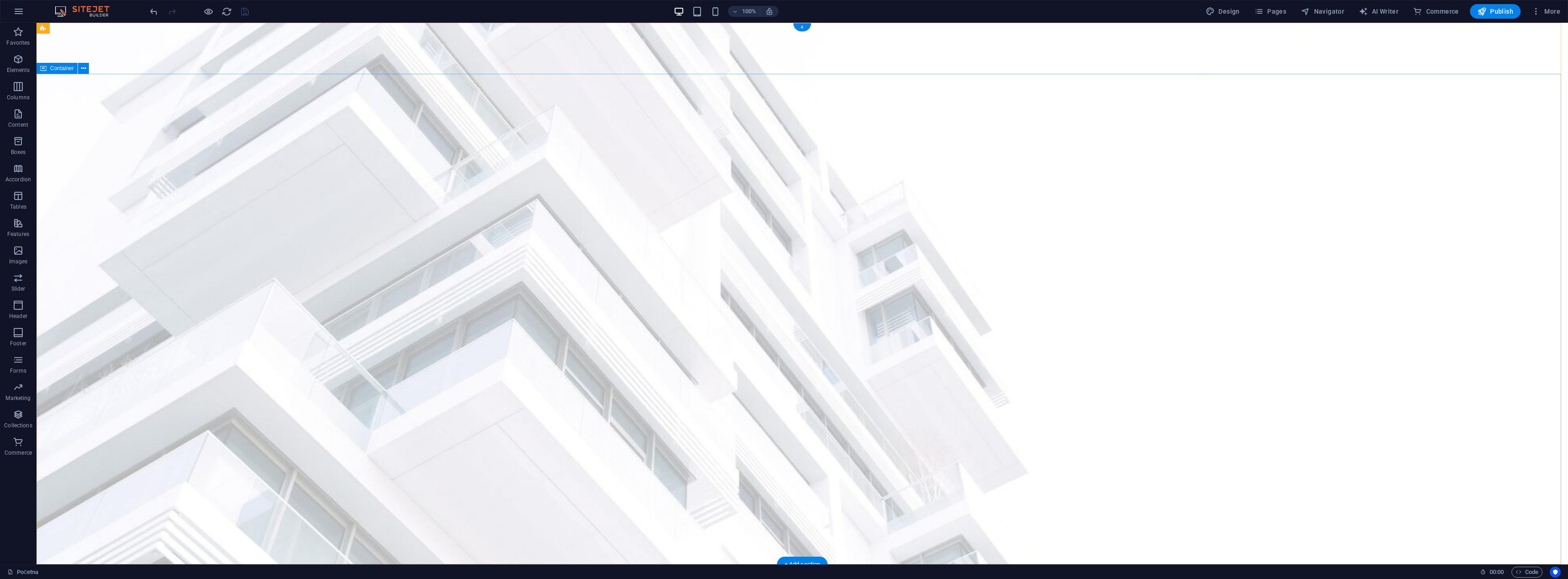
scroll to position [182, 0]
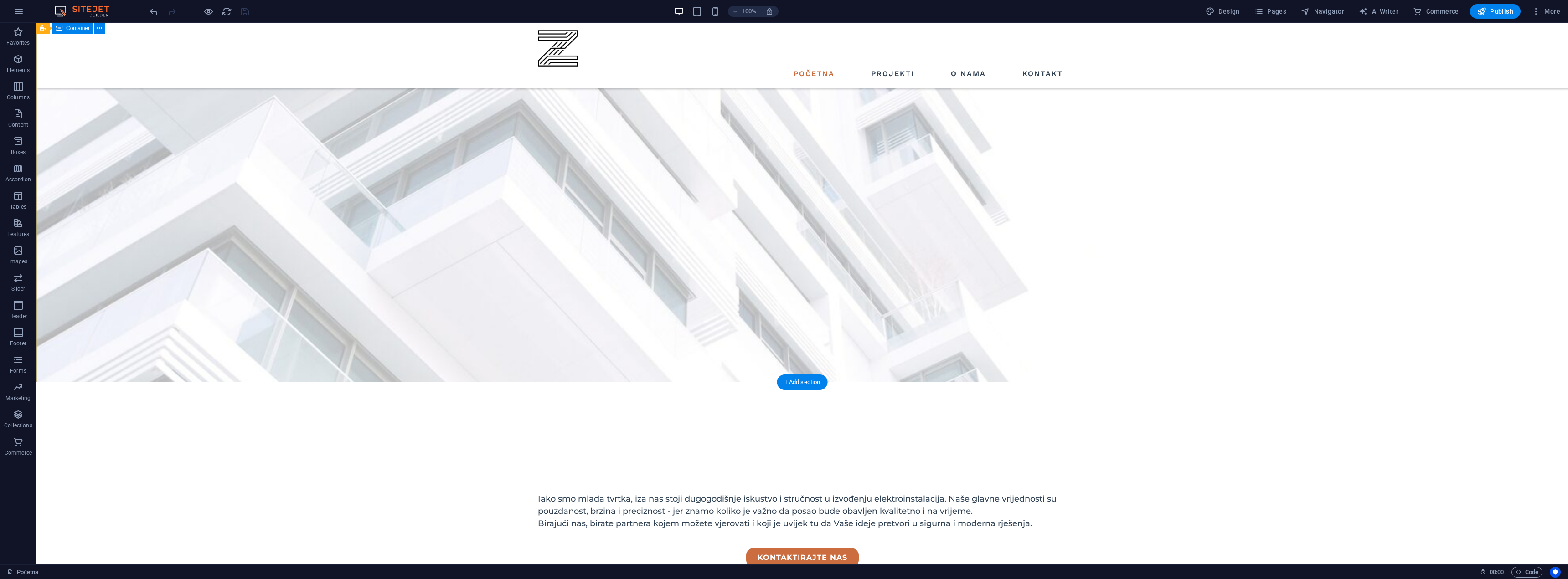
click at [959, 382] on div "Iako smo mlada tvrtka, iza nas stoji dugogodišnje iskustvo i stručnost u izvođe…" at bounding box center [802, 497] width 1531 height 231
click at [956, 382] on div "Iako smo mlada tvrtka, iza nas stoji dugogodišnje iskustvo i stručnost u izvođe…" at bounding box center [802, 497] width 1531 height 231
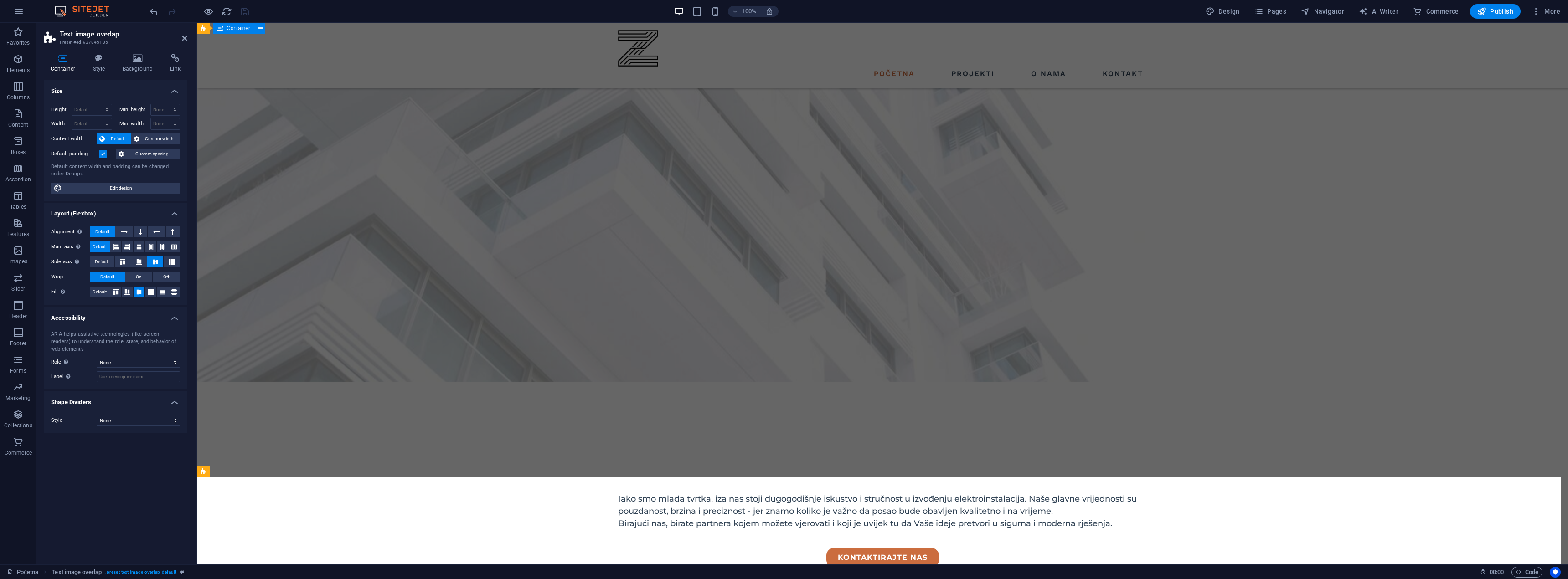
click at [1134, 382] on div "Iako smo mlada tvrtka, iza nas stoji dugogodišnje iskustvo i stručnost u izvođe…" at bounding box center [882, 497] width 1371 height 231
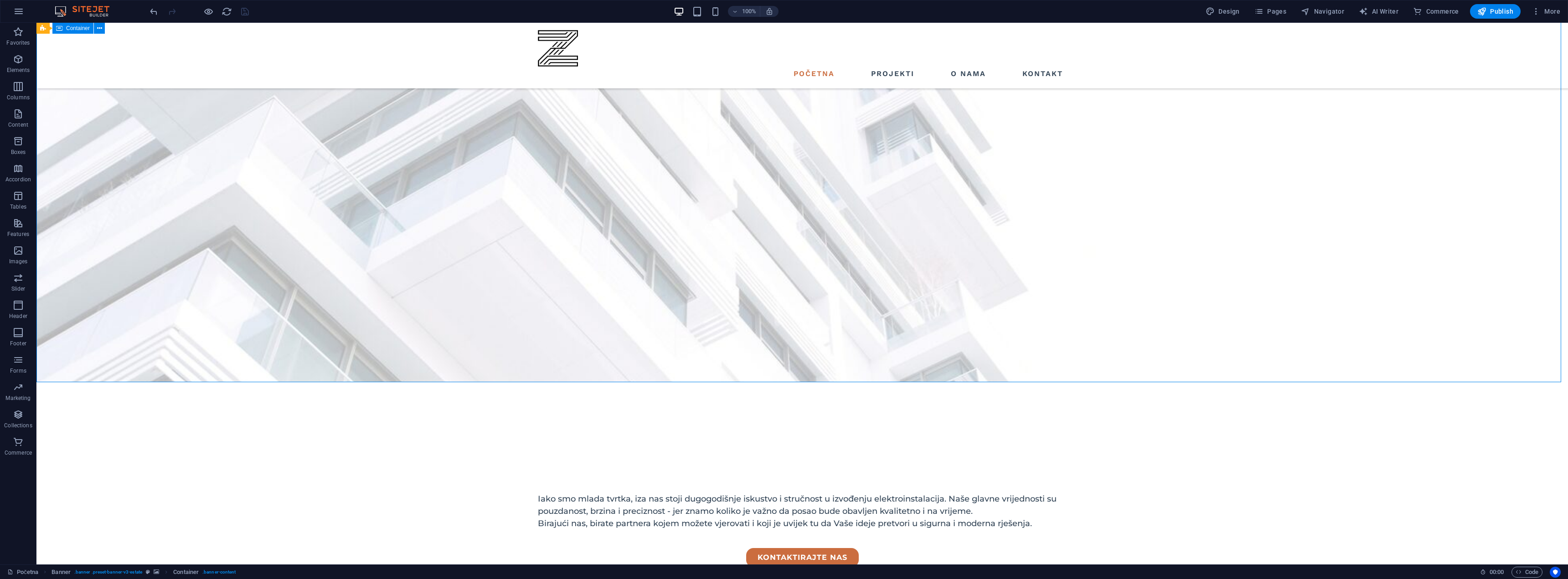
click at [1128, 382] on div "Iako smo mlada tvrtka, iza nas stoji dugogodišnje iskustvo i stručnost u izvođe…" at bounding box center [802, 497] width 1531 height 231
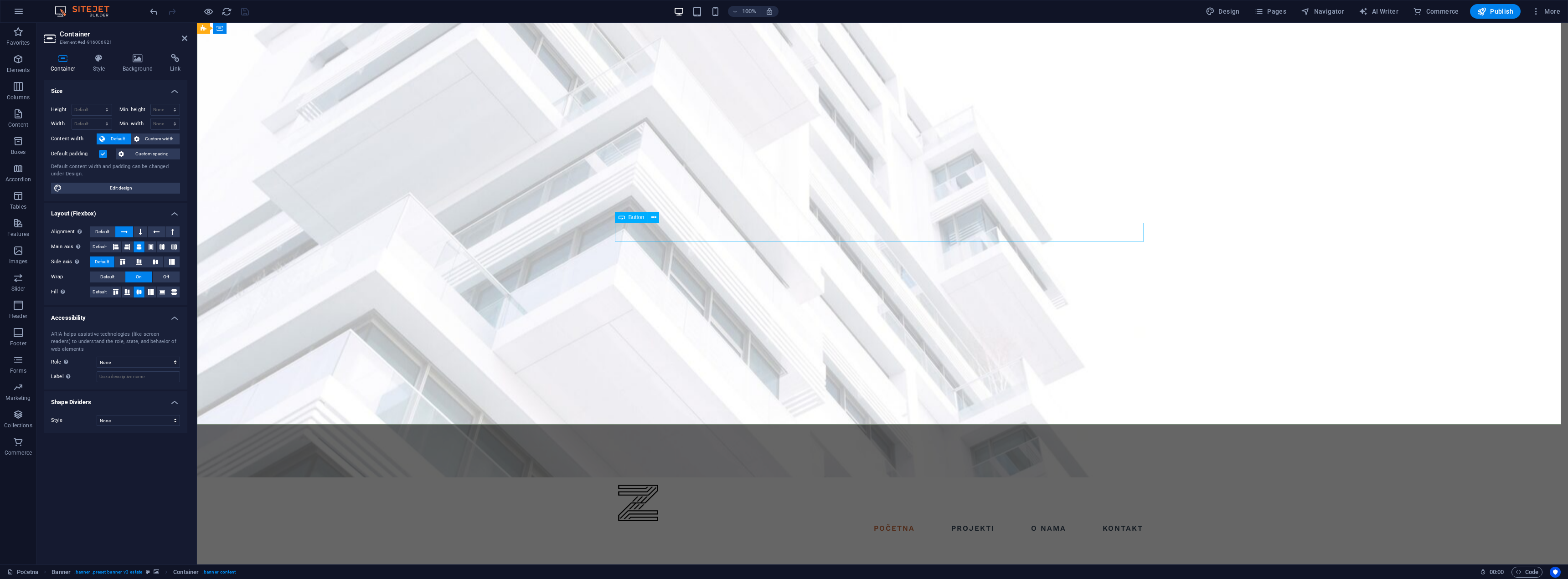
scroll to position [0, 0]
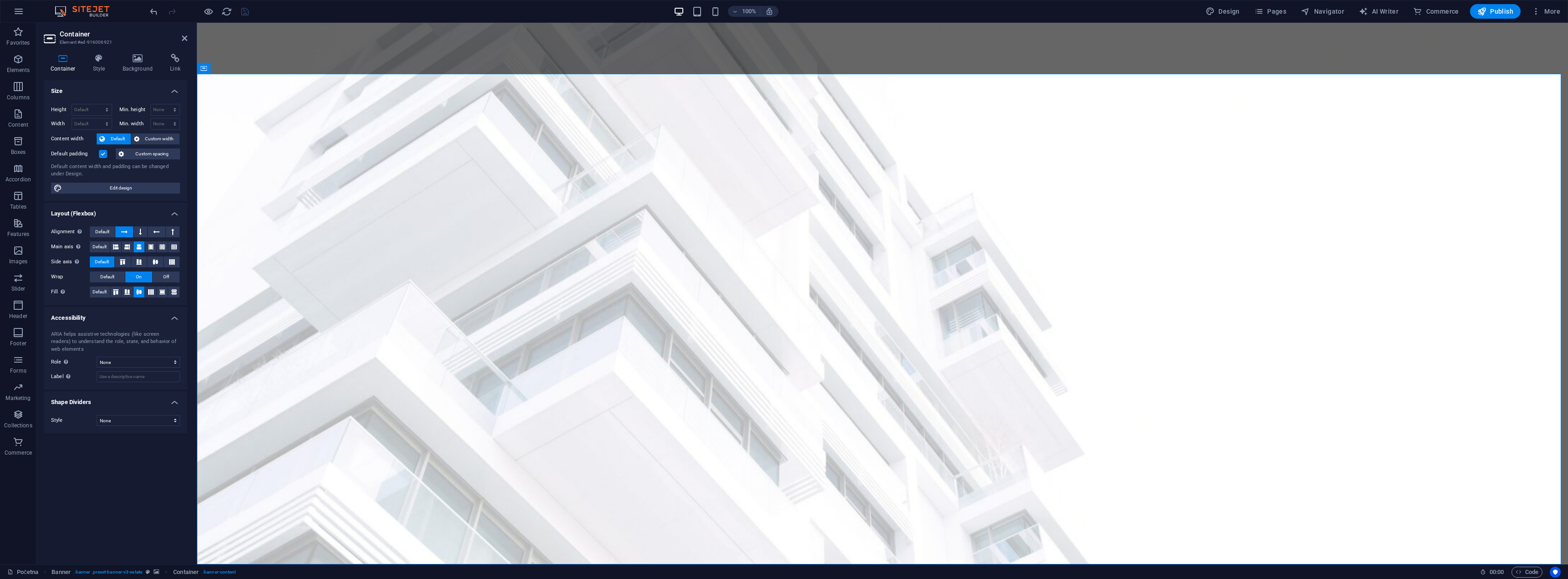
click at [151, 74] on div "Container Style Background Link Size Height Default px rem % vh vw Min. height …" at bounding box center [116, 305] width 144 height 503
click at [142, 66] on h4 "Background" at bounding box center [139, 63] width 48 height 19
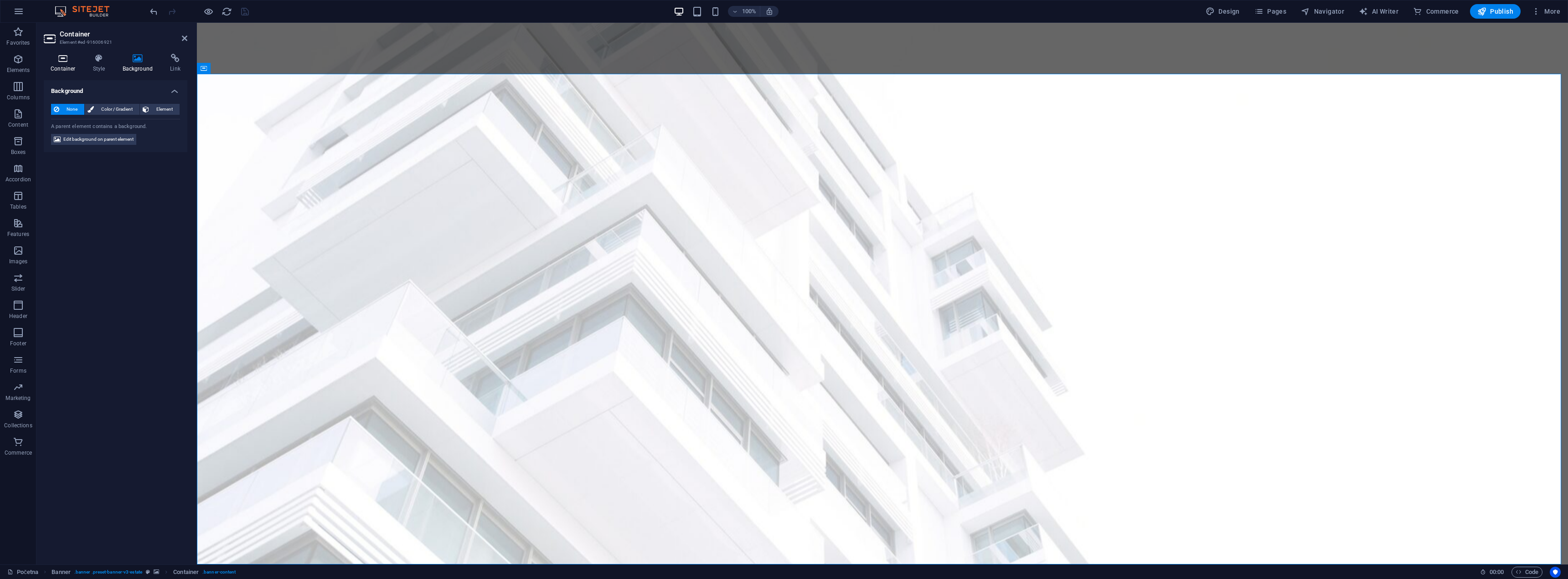
click at [52, 69] on h4 "Container" at bounding box center [65, 63] width 43 height 19
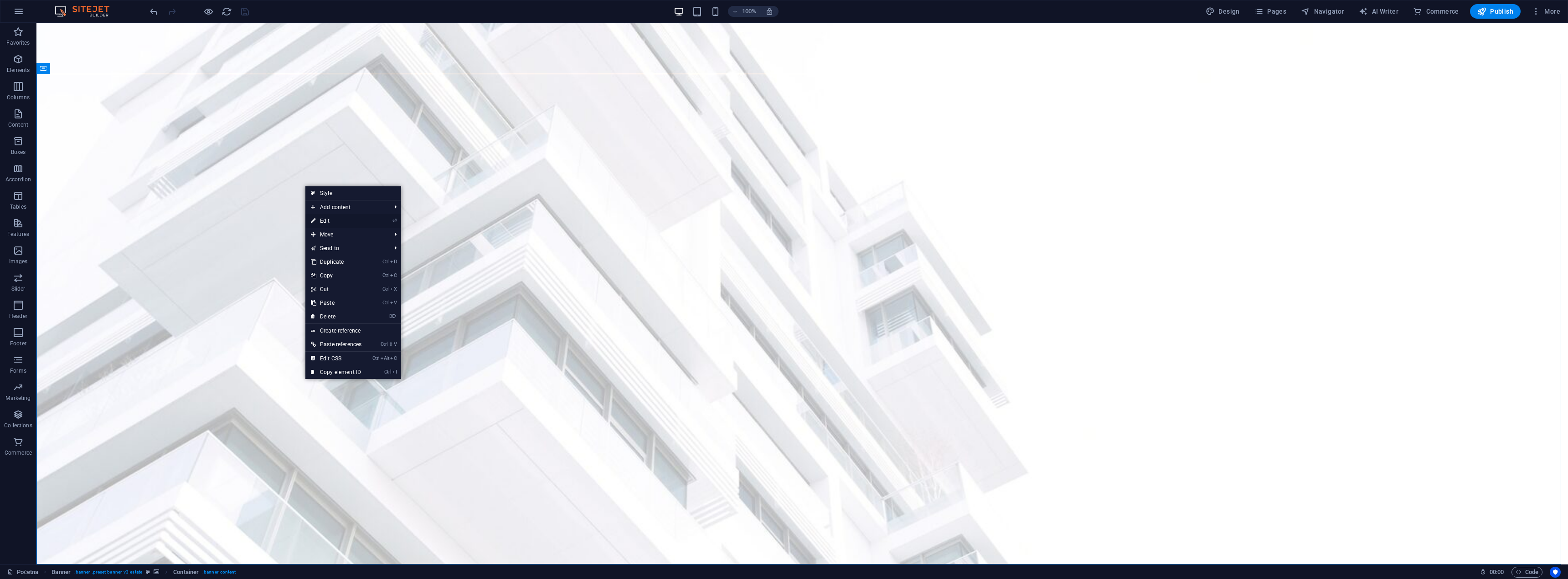
drag, startPoint x: 129, startPoint y: 201, endPoint x: 326, endPoint y: 224, distance: 198.3
click at [326, 224] on link "⏎ Edit" at bounding box center [336, 221] width 61 height 13
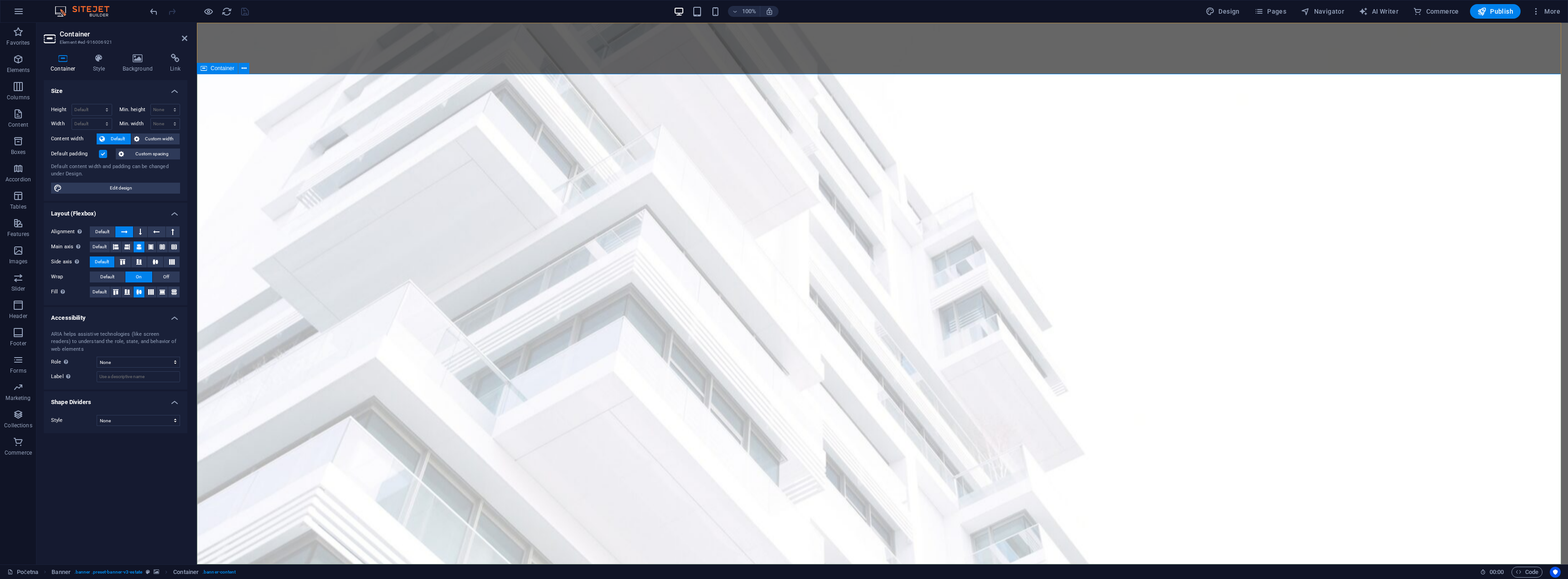
drag, startPoint x: 1425, startPoint y: 178, endPoint x: 1418, endPoint y: 175, distance: 7.6
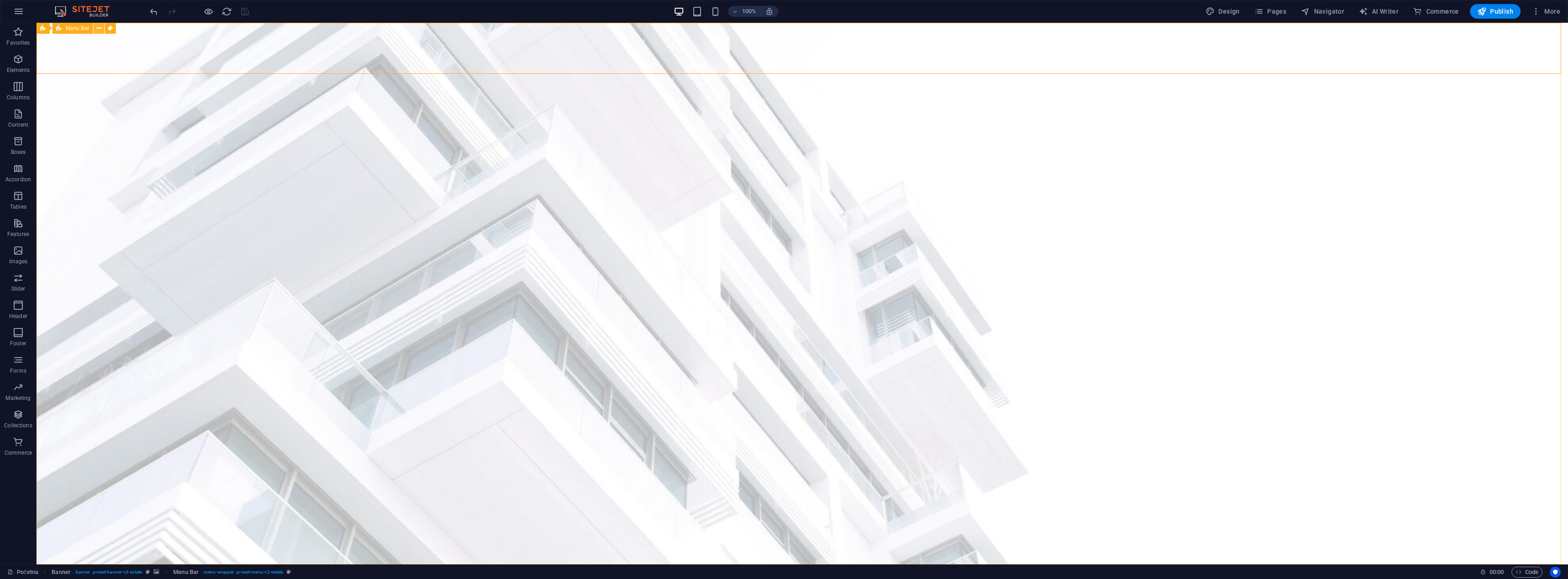
click at [100, 28] on icon at bounding box center [99, 29] width 5 height 10
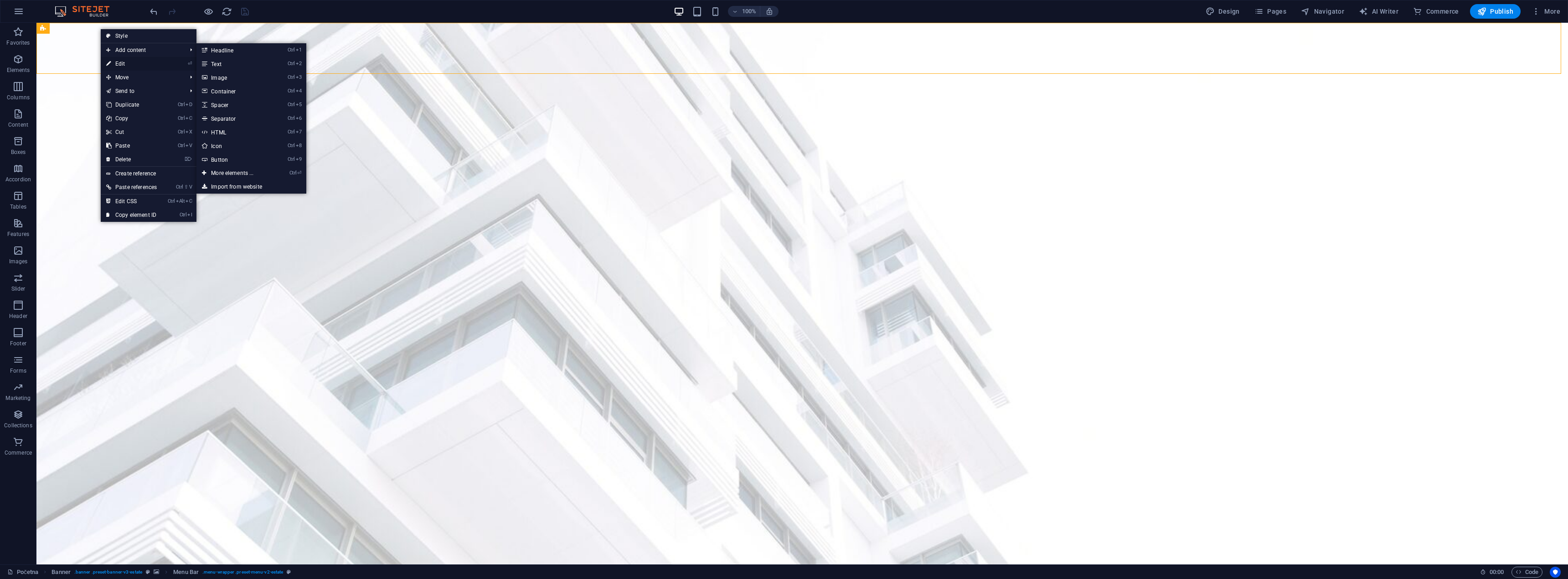
click at [105, 58] on link "⏎ Edit" at bounding box center [131, 64] width 61 height 13
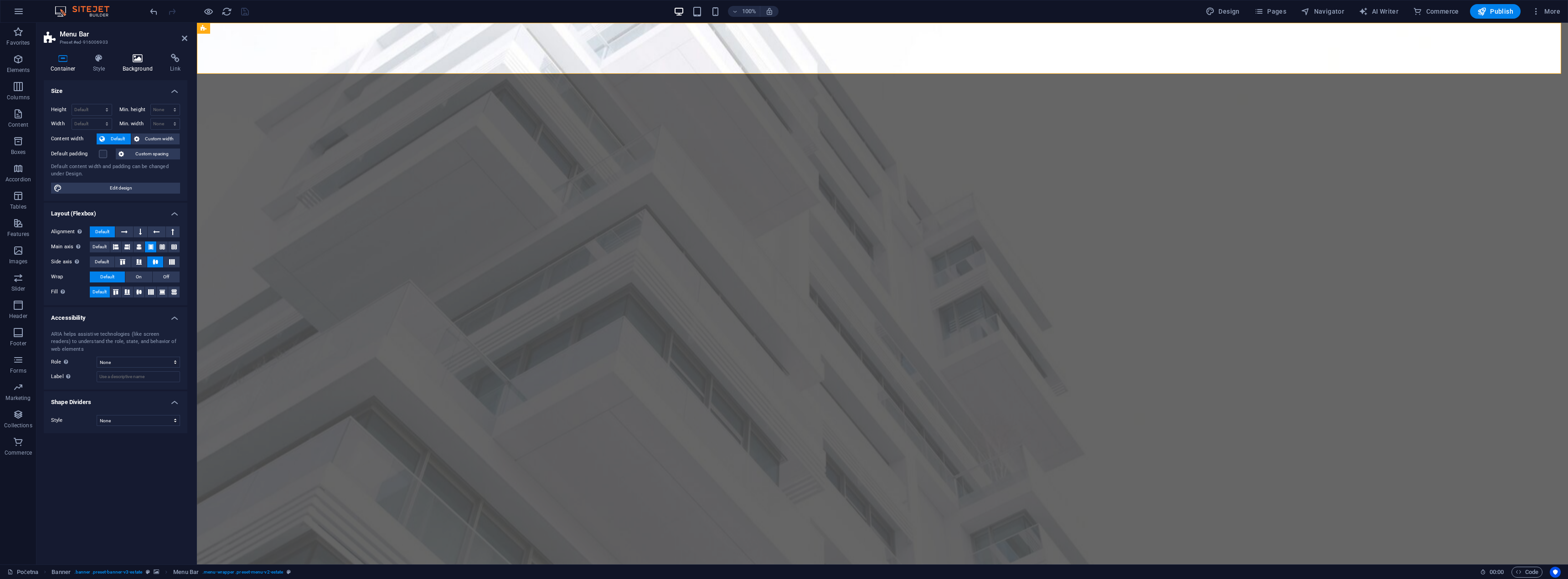
click at [151, 55] on icon at bounding box center [138, 58] width 44 height 9
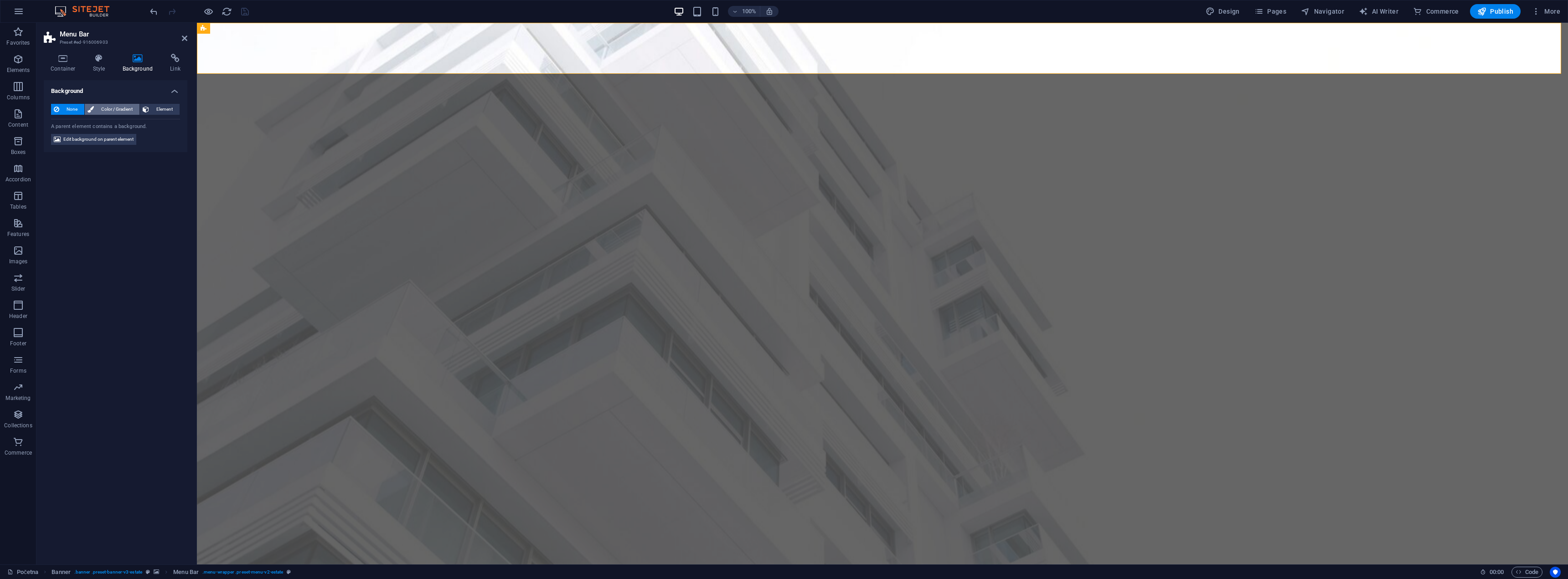
click at [120, 109] on span "Color / Gradient" at bounding box center [117, 109] width 40 height 11
click at [59, 108] on icon at bounding box center [56, 109] width 5 height 11
click at [105, 109] on span "Color / Gradient" at bounding box center [117, 109] width 40 height 11
click at [50, 106] on div "None Color / Gradient Element Stretch background to full-width Color overlay Pl…" at bounding box center [116, 143] width 144 height 92
click at [59, 145] on span at bounding box center [57, 145] width 10 height 10
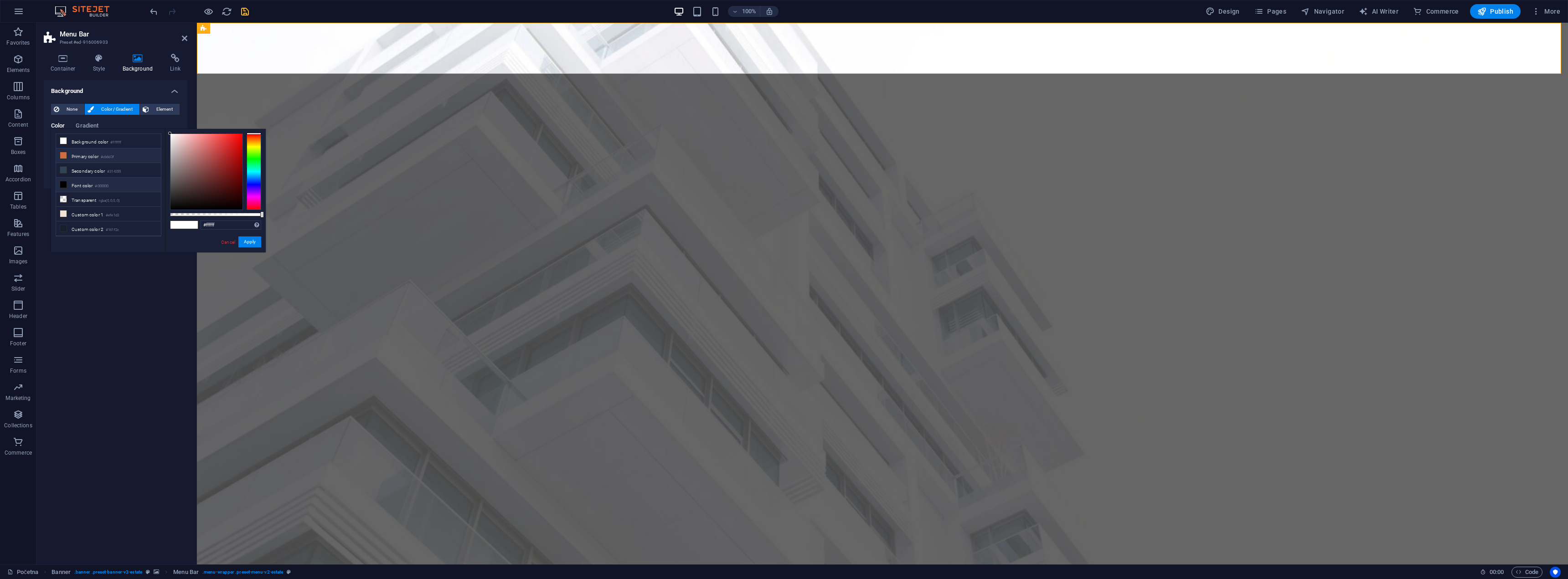
click at [86, 155] on li "Primary color #cb6d3f" at bounding box center [108, 156] width 105 height 15
click at [79, 168] on li "Secondary color #314355" at bounding box center [108, 170] width 105 height 15
click at [82, 203] on li "Transparent rgba(0,0,0,.0)" at bounding box center [108, 199] width 105 height 15
click at [83, 209] on li "Custom color 1 #efe1d3" at bounding box center [108, 214] width 105 height 15
type input "#efe1d3"
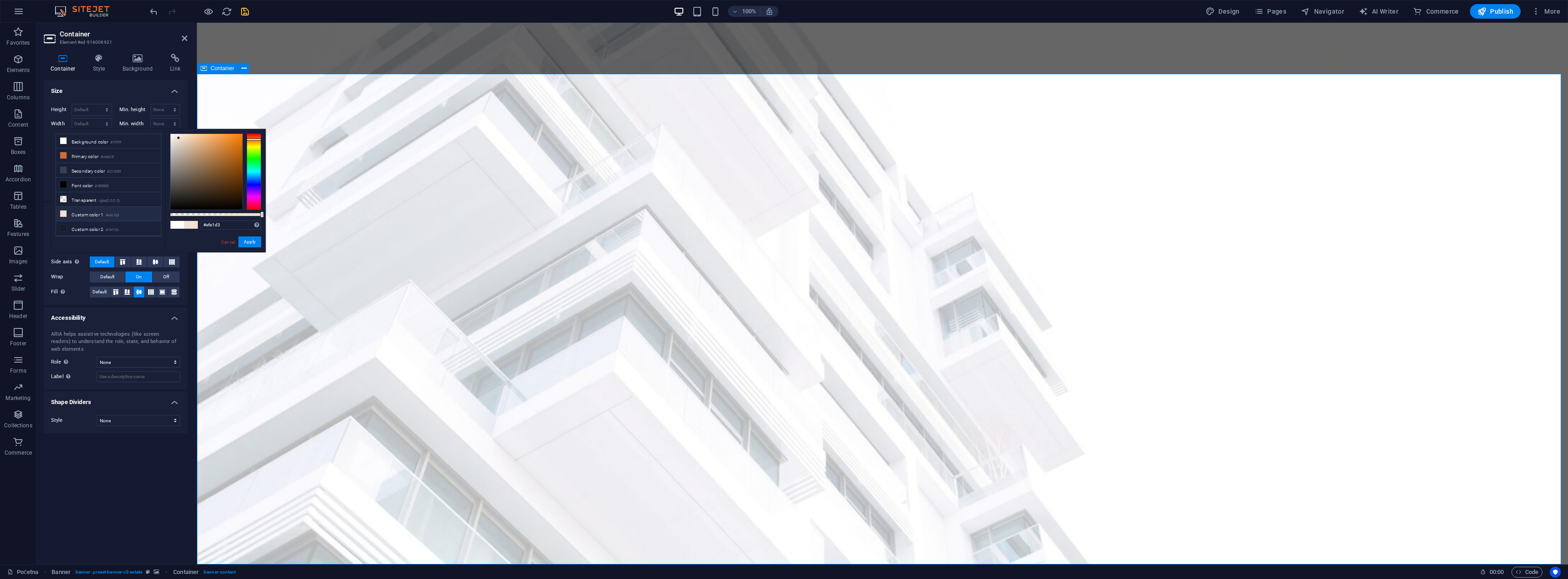
click at [186, 33] on h2 "Container" at bounding box center [124, 33] width 128 height 8
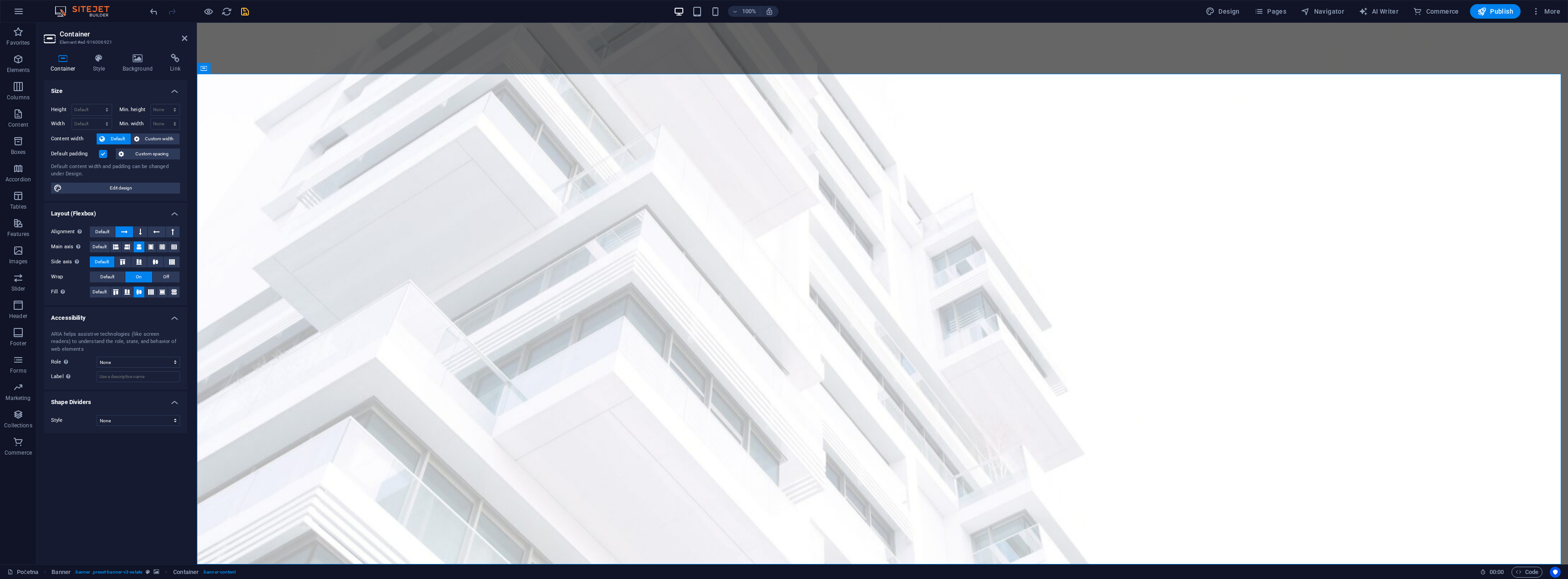
click at [186, 33] on h2 "Container" at bounding box center [124, 33] width 128 height 8
click at [185, 36] on icon at bounding box center [184, 38] width 5 height 7
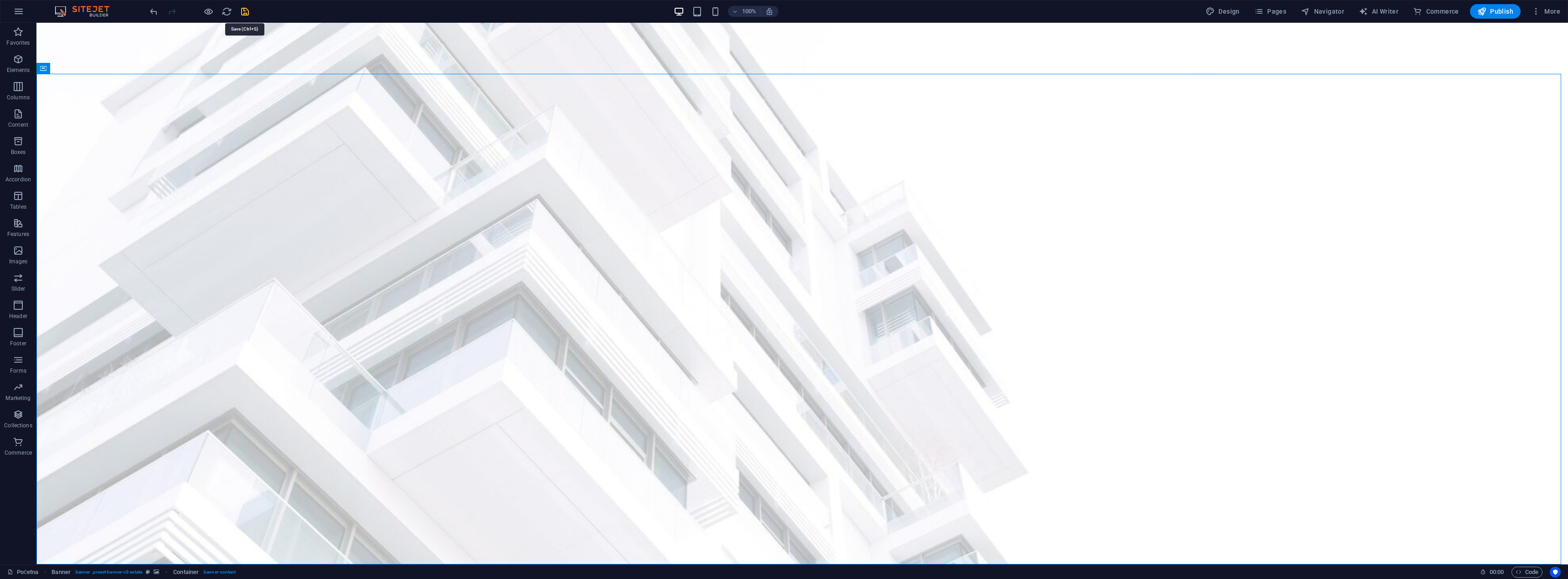
click at [246, 7] on icon "save" at bounding box center [245, 11] width 10 height 10
click at [240, 17] on div at bounding box center [199, 12] width 102 height 15
click at [242, 16] on div at bounding box center [199, 12] width 102 height 15
drag, startPoint x: 1497, startPoint y: 24, endPoint x: 1536, endPoint y: 36, distance: 40.8
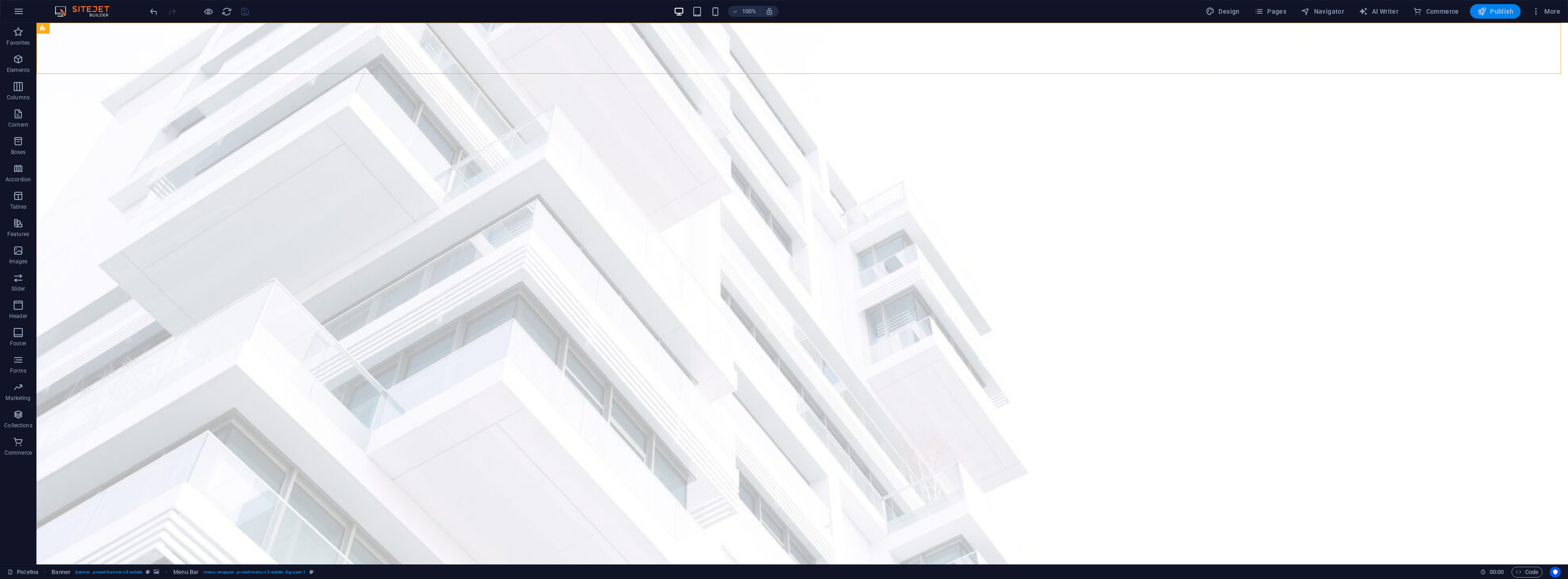
click at [1500, 13] on span "Publish" at bounding box center [1495, 11] width 36 height 9
